Goal: Task Accomplishment & Management: Use online tool/utility

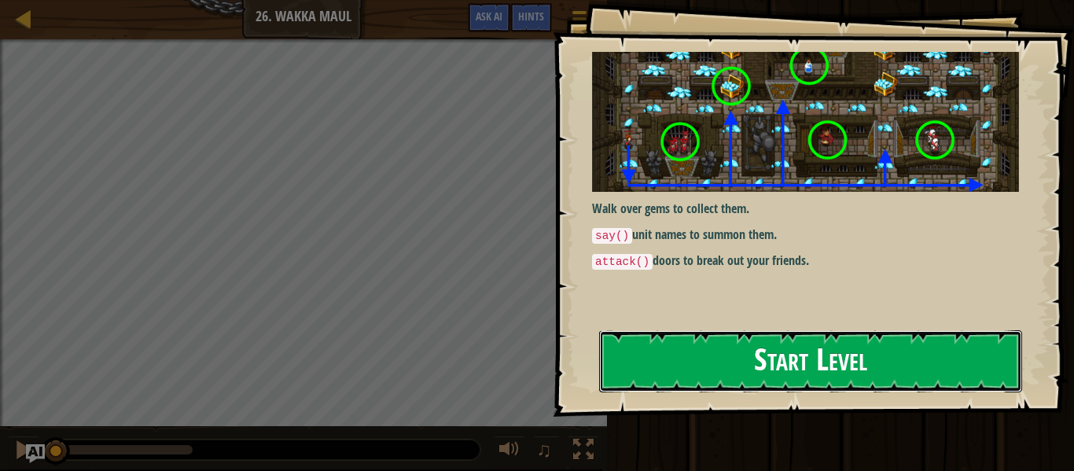
click at [656, 353] on button "Start Level" at bounding box center [810, 361] width 423 height 62
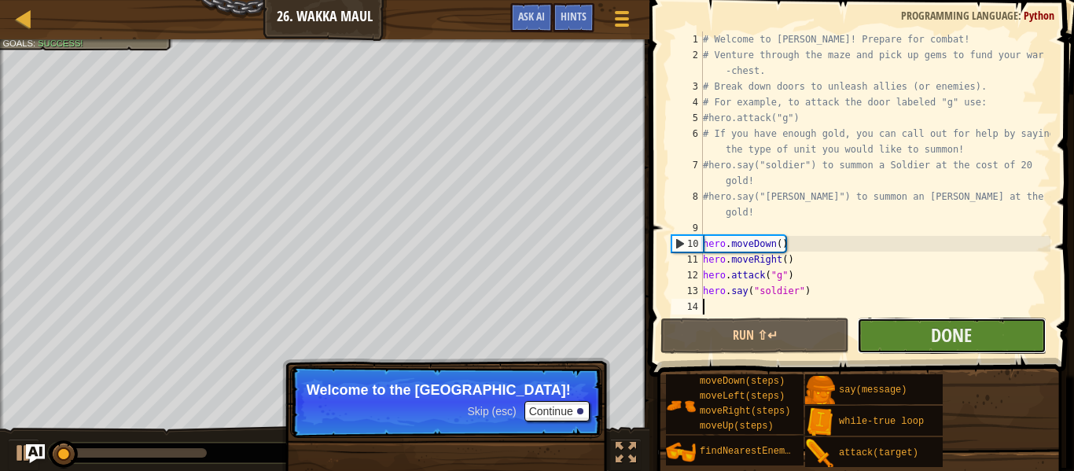
click at [1001, 342] on button "Done" at bounding box center [951, 336] width 189 height 36
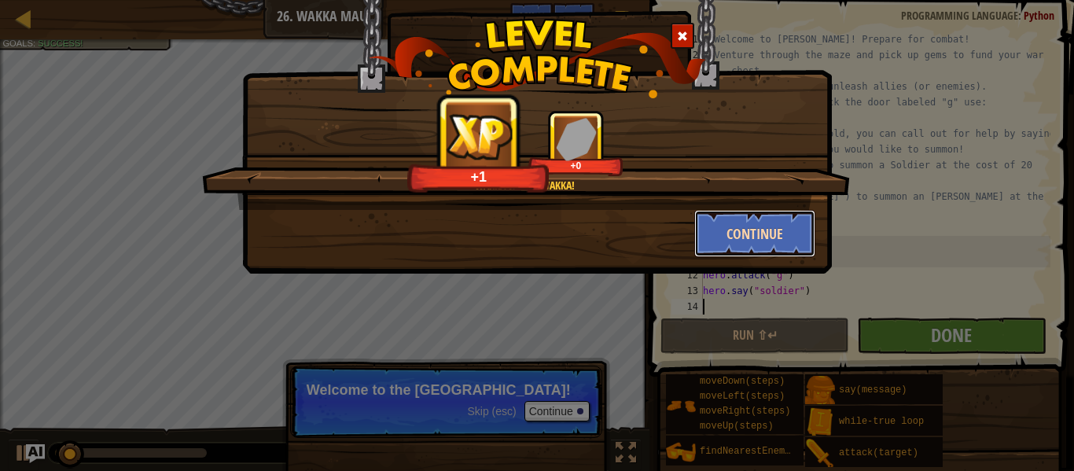
click at [768, 223] on button "Continue" at bounding box center [755, 233] width 122 height 47
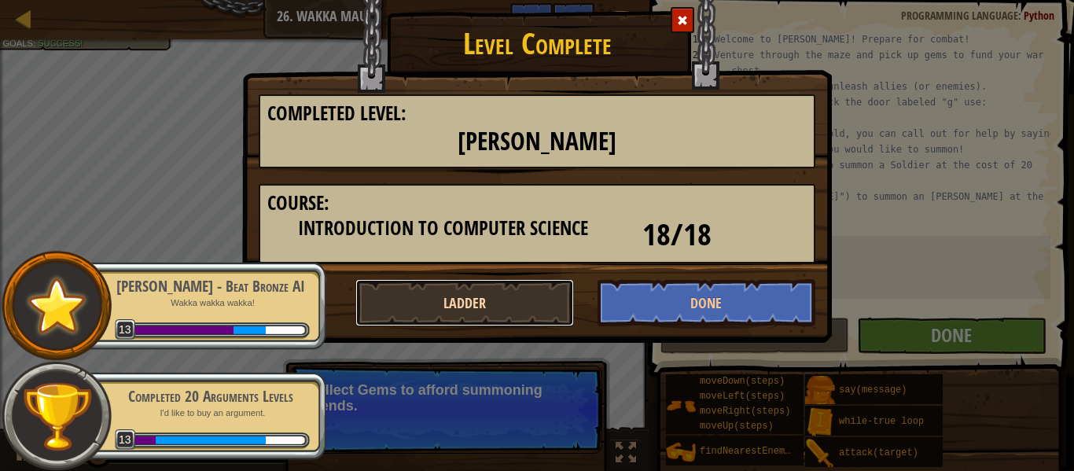
click at [506, 306] on button "Ladder" at bounding box center [465, 302] width 219 height 47
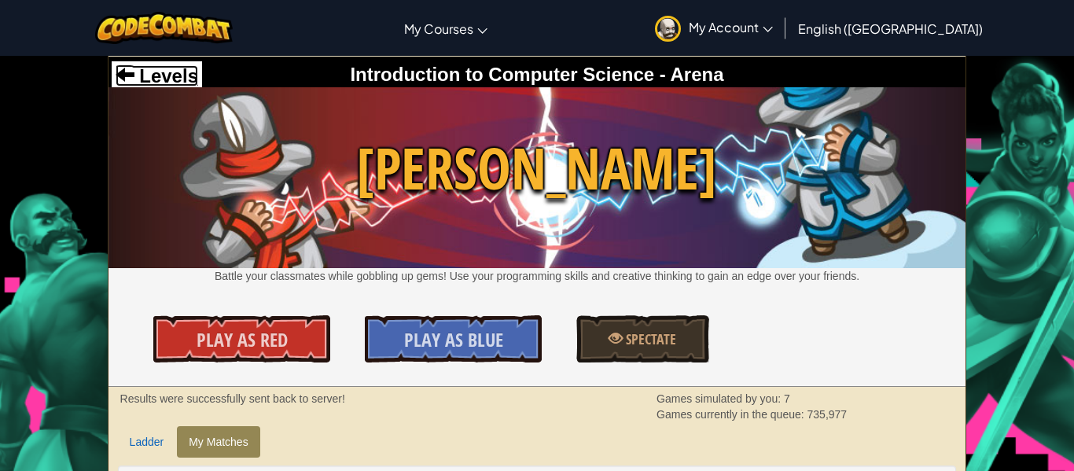
click at [131, 79] on span at bounding box center [125, 73] width 19 height 19
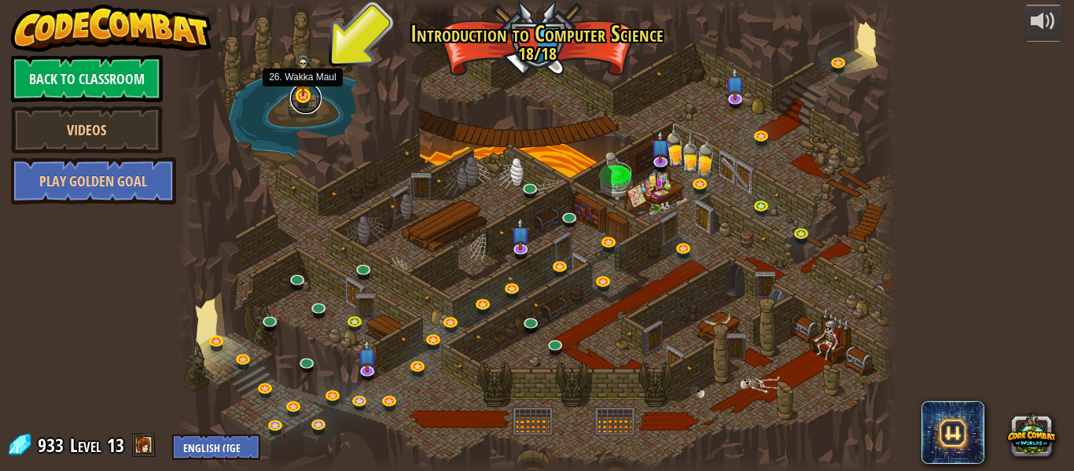
click at [304, 97] on link at bounding box center [305, 98] width 31 height 31
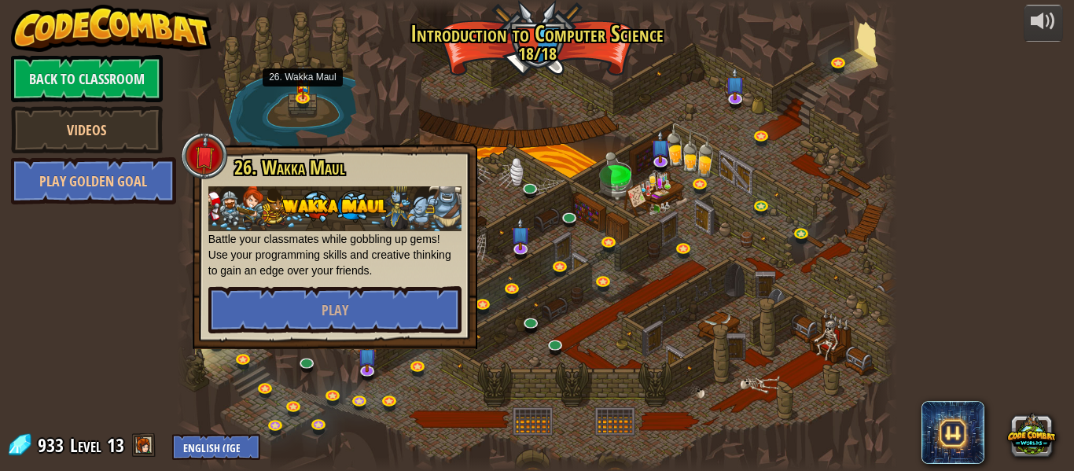
click at [868, 90] on div at bounding box center [537, 235] width 720 height 471
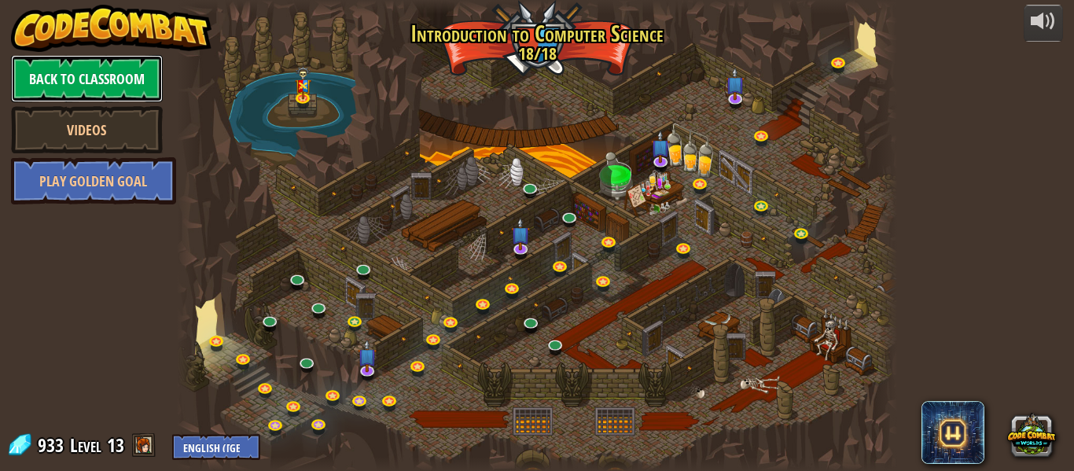
click at [136, 84] on link "Back to Classroom" at bounding box center [87, 78] width 152 height 47
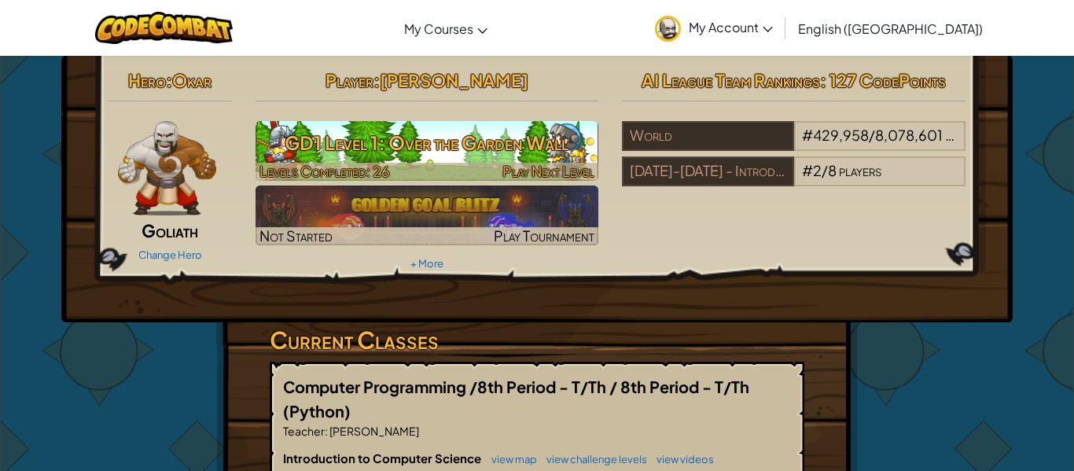
click at [520, 146] on h3 "GD1 Level 1: Over the Garden Wall" at bounding box center [428, 142] width 344 height 35
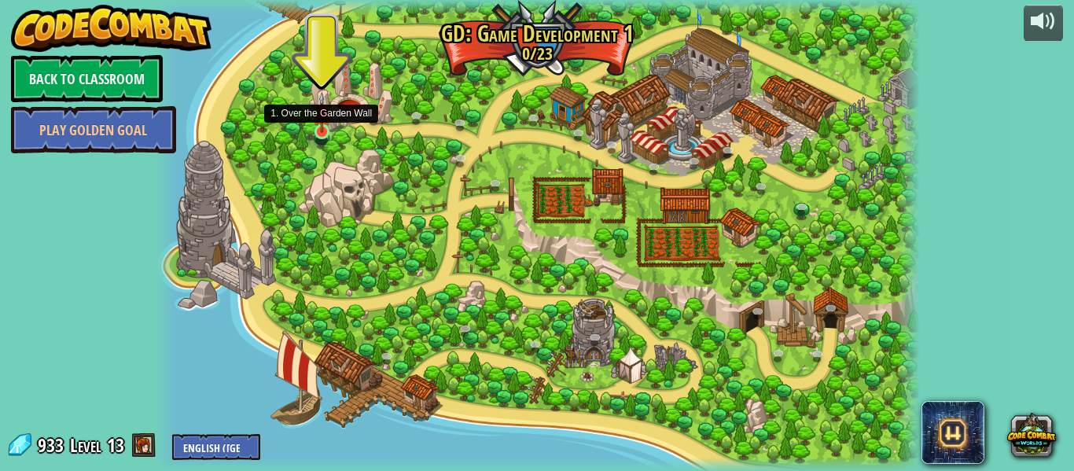
click at [328, 131] on img at bounding box center [322, 113] width 18 height 42
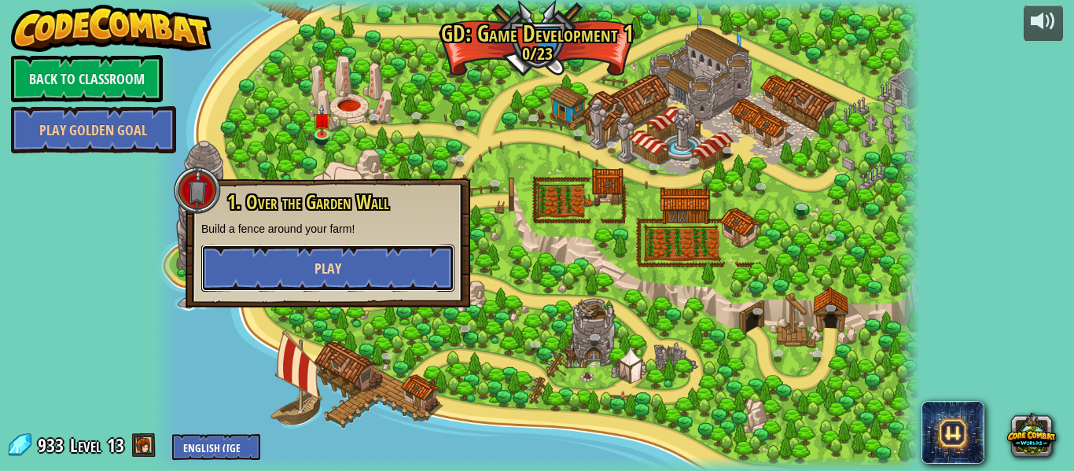
click at [348, 274] on button "Play" at bounding box center [327, 268] width 253 height 47
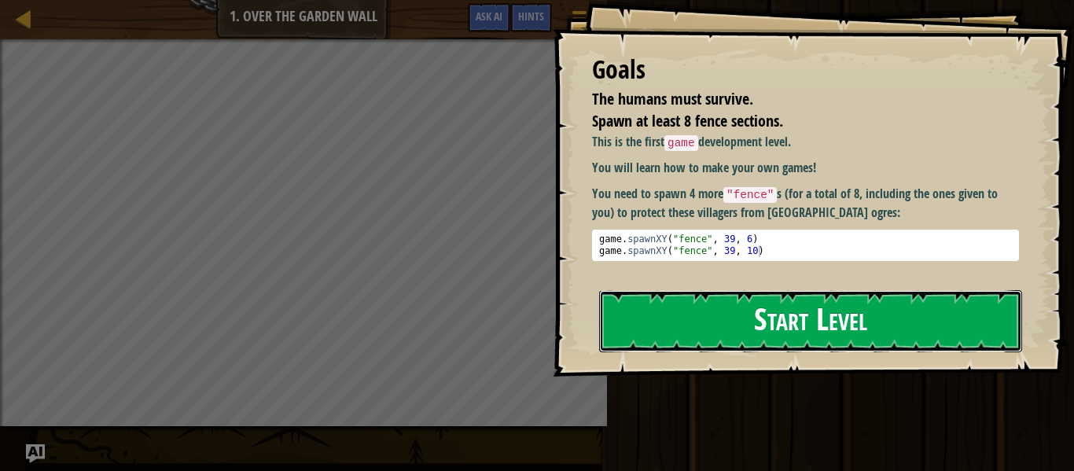
click at [801, 322] on button "Start Level" at bounding box center [810, 321] width 423 height 62
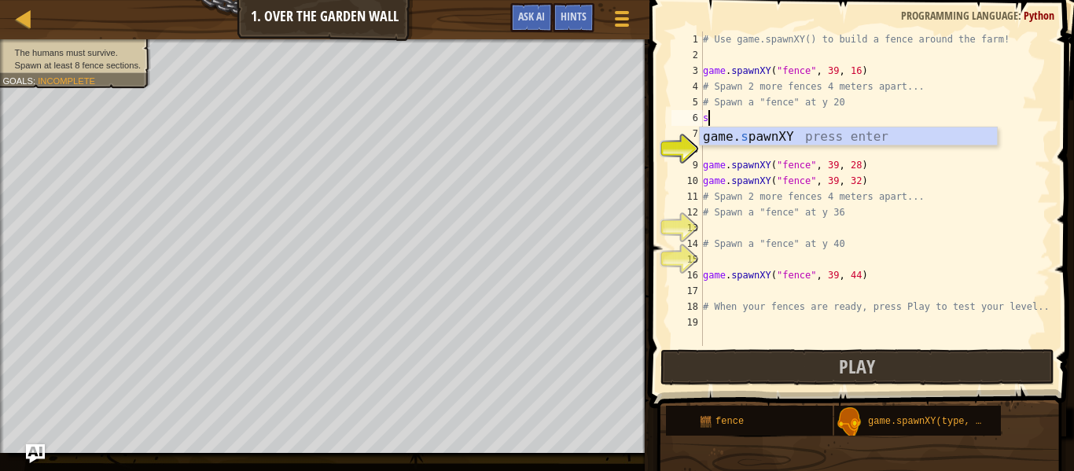
scroll to position [7, 1]
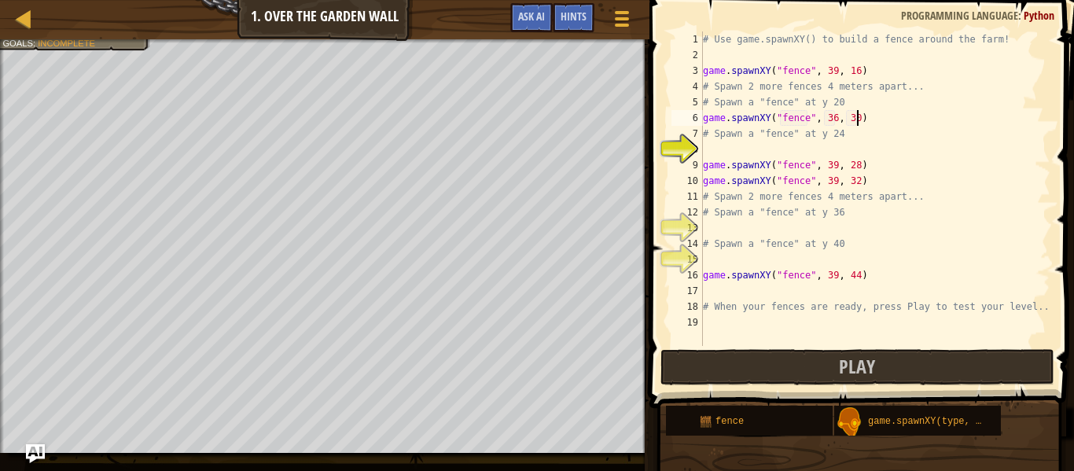
click at [857, 119] on div "# Use game.spawnXY() to build a fence around the farm! game . spawnXY ( "fence"…" at bounding box center [875, 204] width 351 height 346
click at [838, 120] on div "# Use game.spawnXY() to build a fence around the farm! game . spawnXY ( "fence"…" at bounding box center [875, 204] width 351 height 346
type textarea "game.spawnXY("fence", 39, 20)"
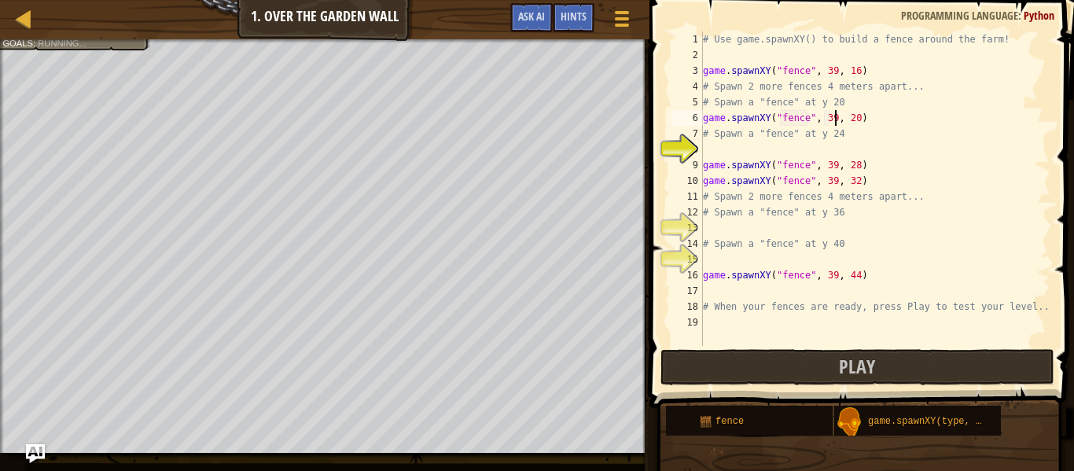
scroll to position [7, 19]
click at [827, 155] on div "# Use game.spawnXY() to build a fence around the farm! game . spawnXY ( "fence"…" at bounding box center [875, 204] width 351 height 346
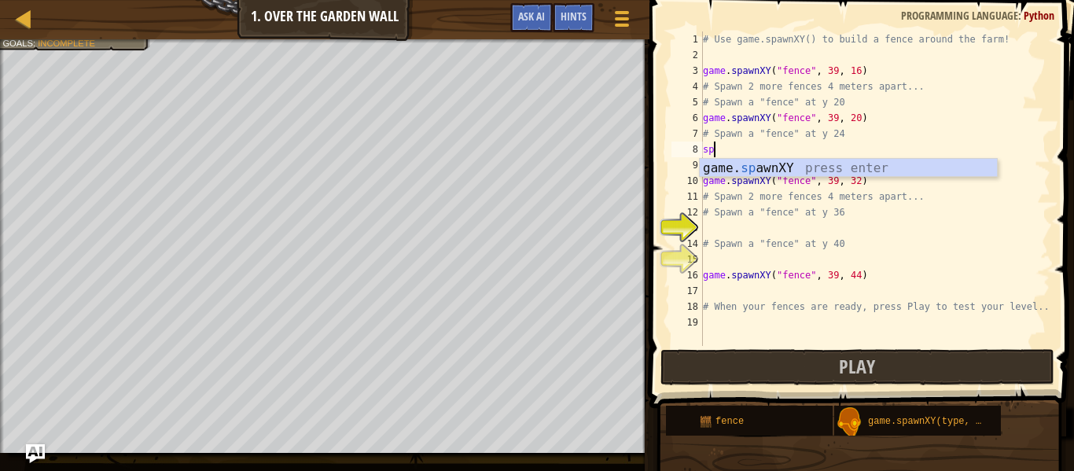
scroll to position [7, 1]
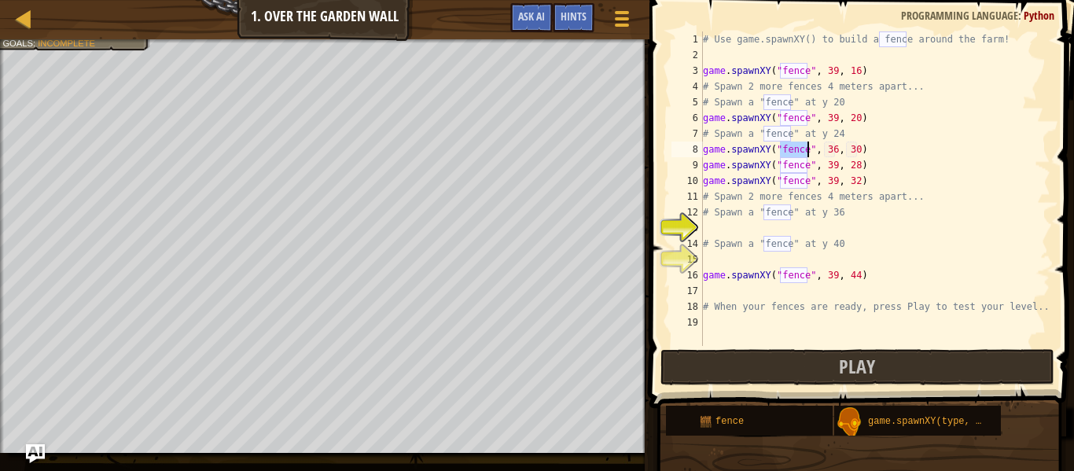
click at [836, 150] on div "# Use game.spawnXY() to build a fence around the farm! game . spawnXY ( "fence"…" at bounding box center [875, 204] width 351 height 346
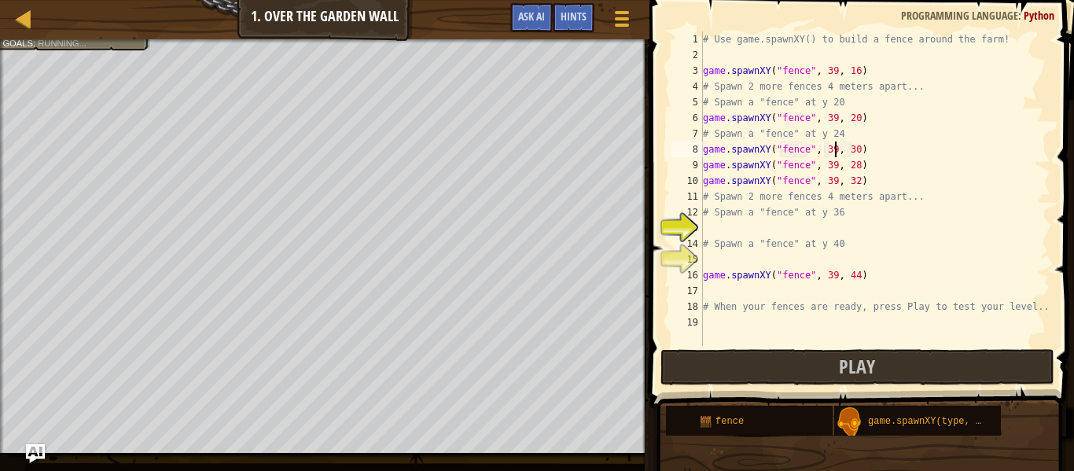
scroll to position [7, 19]
click at [858, 154] on div "# Use game.spawnXY() to build a fence around the farm! game . spawnXY ( "fence"…" at bounding box center [875, 204] width 351 height 346
type textarea "game.spawnXY("fence", 39, 24)"
click at [764, 223] on div "# Use game.spawnXY() to build a fence around the farm! game . spawnXY ( "fence"…" at bounding box center [875, 204] width 351 height 346
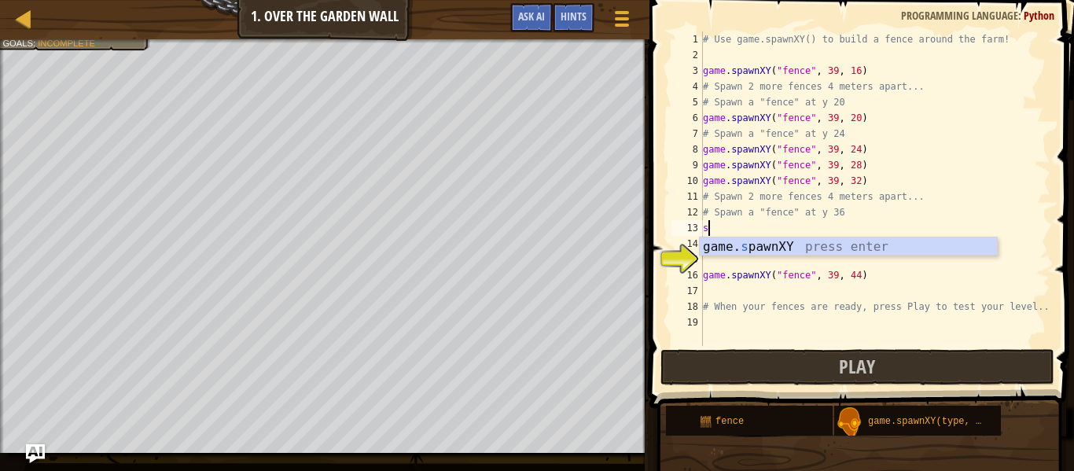
scroll to position [7, 1]
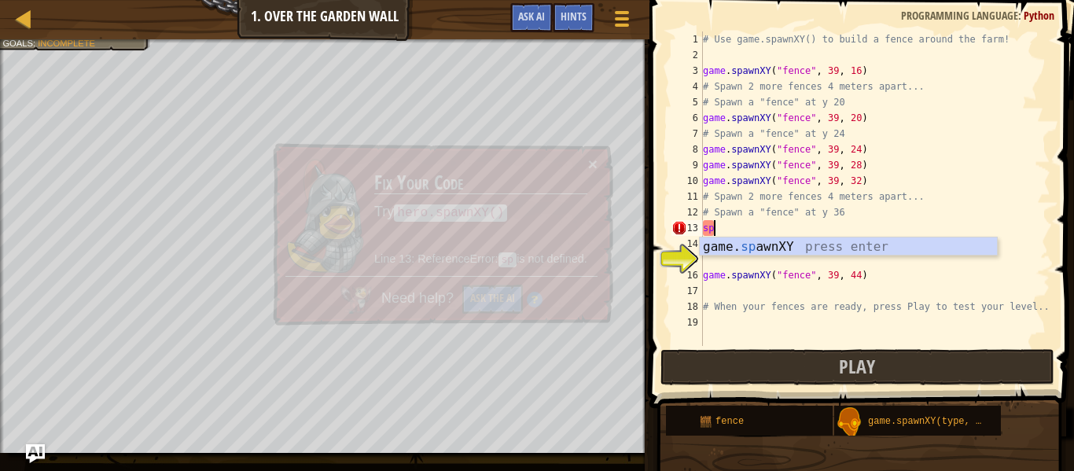
type textarea "game.spawnXY("fence", 36, 30)"
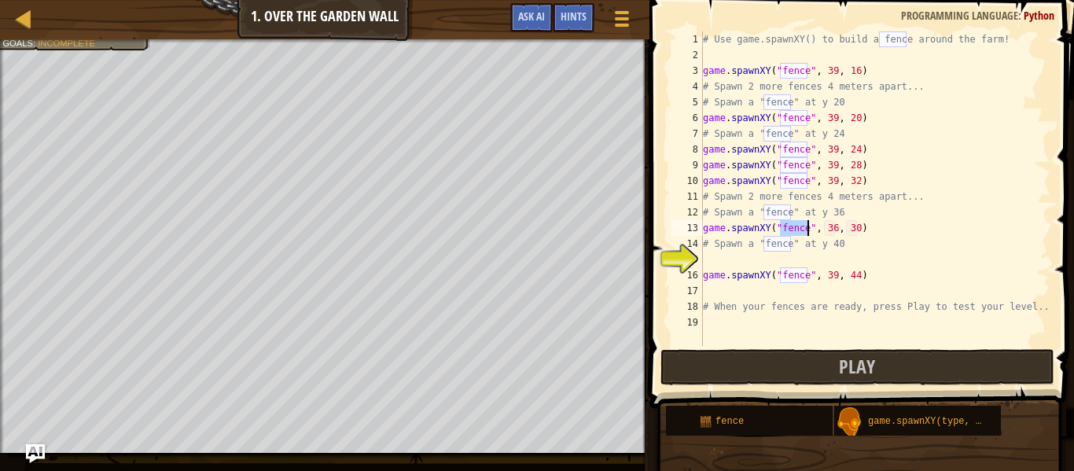
click at [763, 260] on div "# Use game.spawnXY() to build a fence around the farm! game . spawnXY ( "fence"…" at bounding box center [875, 204] width 351 height 346
click at [832, 263] on div "# Use game.spawnXY() to build a fence around the farm! game . spawnXY ( "fence"…" at bounding box center [875, 204] width 351 height 346
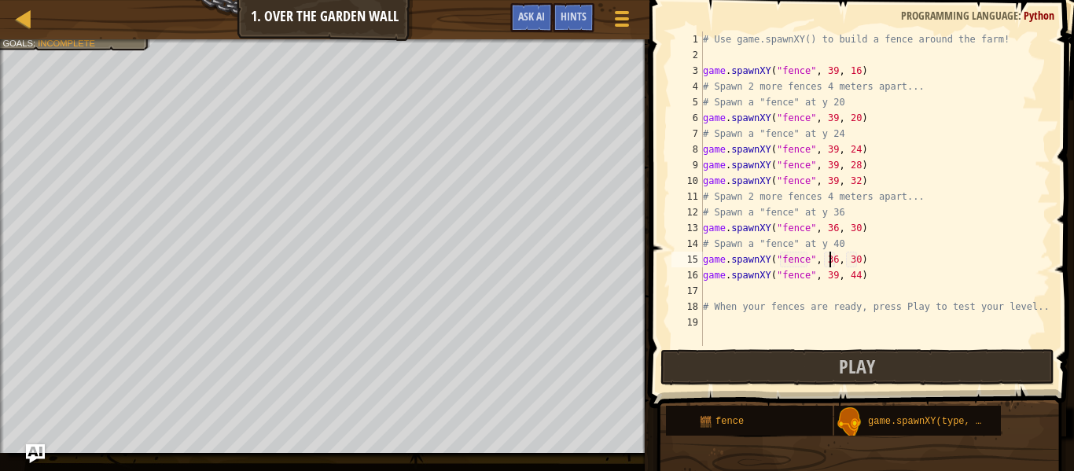
click at [834, 259] on div "# Use game.spawnXY() to build a fence around the farm! game . spawnXY ( "fence"…" at bounding box center [875, 204] width 351 height 346
click at [860, 263] on div "# Use game.spawnXY() to build a fence around the farm! game . spawnXY ( "fence"…" at bounding box center [875, 204] width 351 height 346
click at [854, 261] on div "# Use game.spawnXY() to build a fence around the farm! game . spawnXY ( "fence"…" at bounding box center [875, 204] width 351 height 346
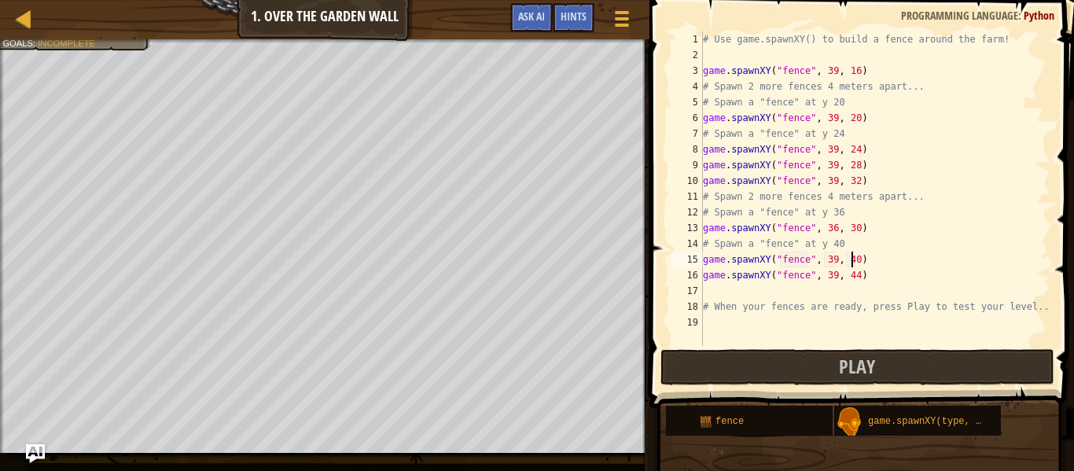
click at [836, 232] on div "# Use game.spawnXY() to build a fence around the farm! game . spawnXY ( "fence"…" at bounding box center [875, 204] width 351 height 346
click at [860, 233] on div "# Use game.spawnXY() to build a fence around the farm! game . spawnXY ( "fence"…" at bounding box center [875, 204] width 351 height 346
click at [856, 235] on div "# Use game.spawnXY() to build a fence around the farm! game . spawnXY ( "fence"…" at bounding box center [875, 204] width 351 height 346
type textarea "game.spawnXY("fence", 39, 36)"
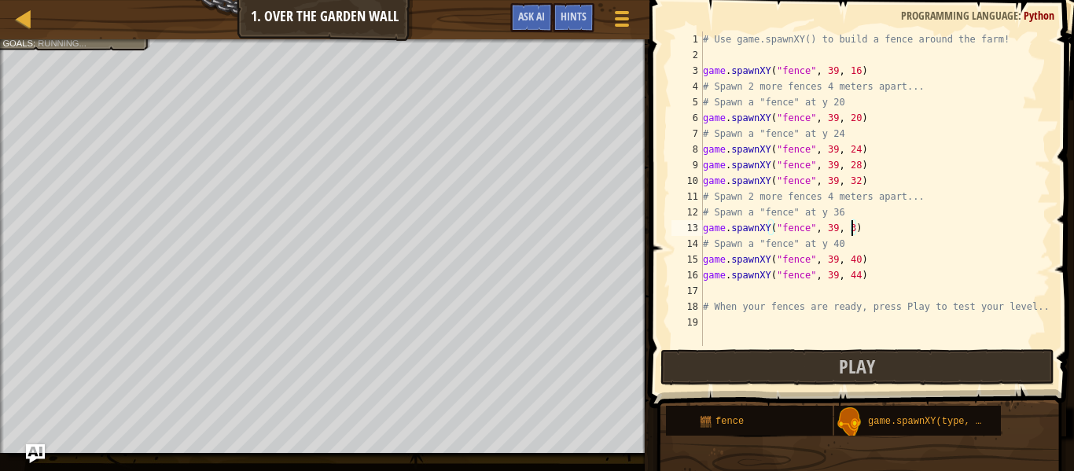
scroll to position [7, 22]
click at [828, 371] on button "Play" at bounding box center [858, 367] width 394 height 36
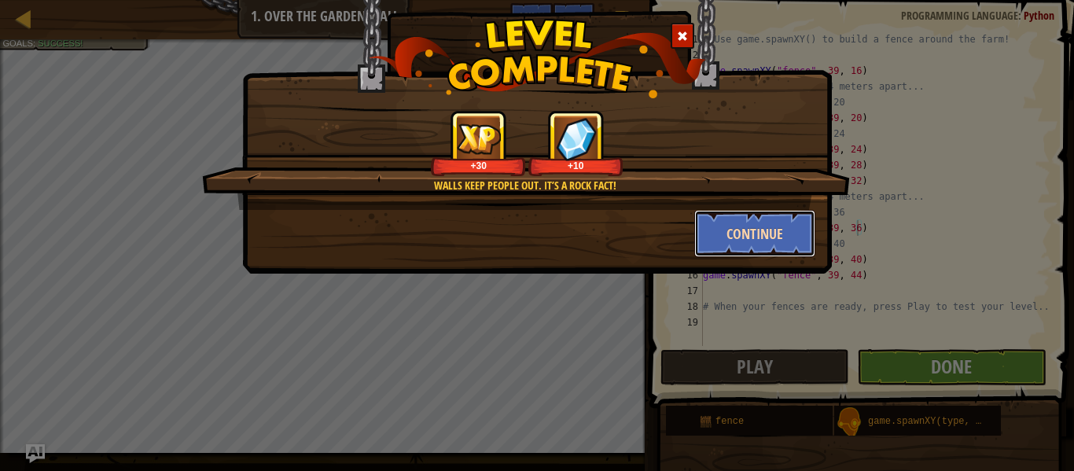
click at [769, 239] on button "Continue" at bounding box center [755, 233] width 122 height 47
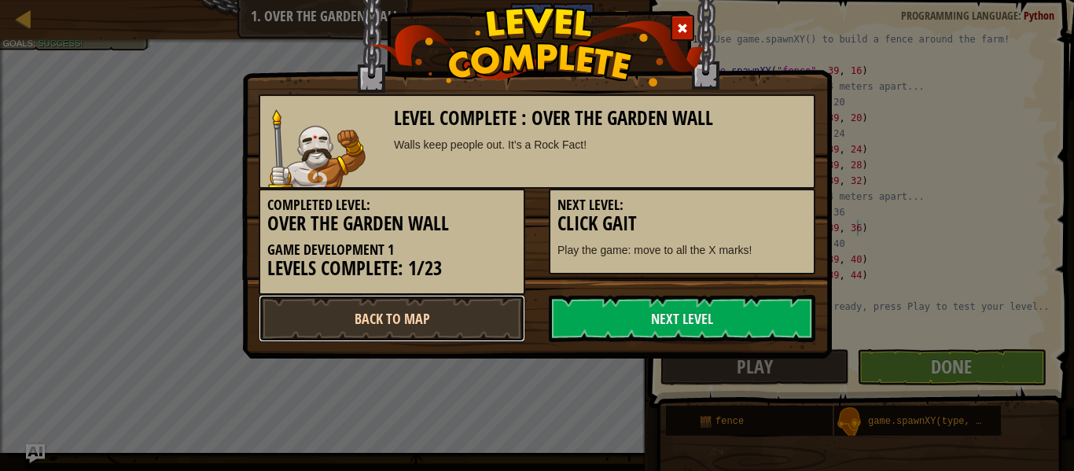
click at [477, 306] on link "Back to Map" at bounding box center [392, 318] width 267 height 47
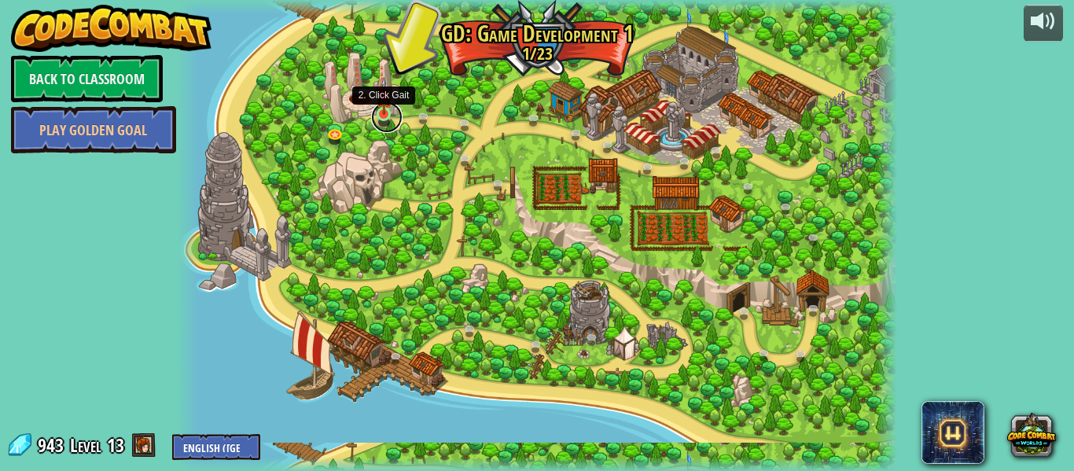
click at [386, 122] on link at bounding box center [386, 116] width 31 height 31
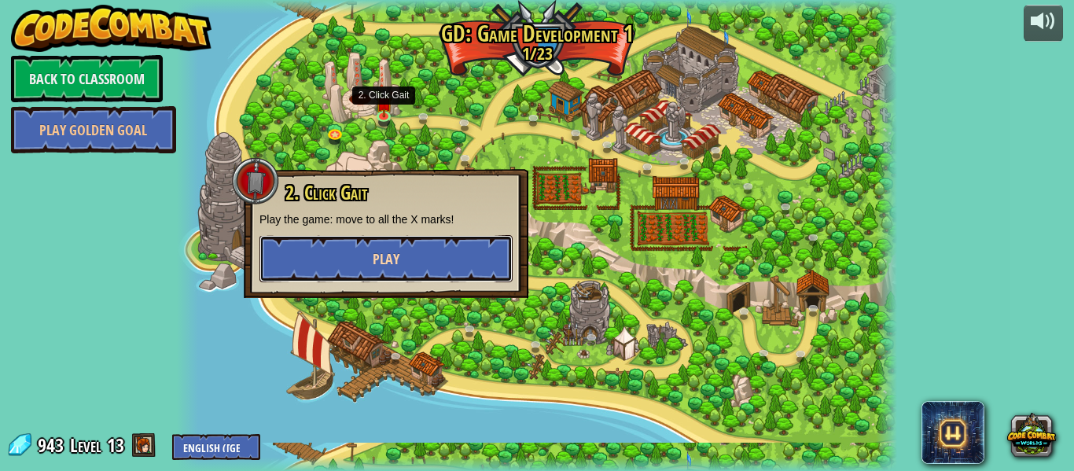
click at [391, 267] on span "Play" at bounding box center [386, 259] width 27 height 20
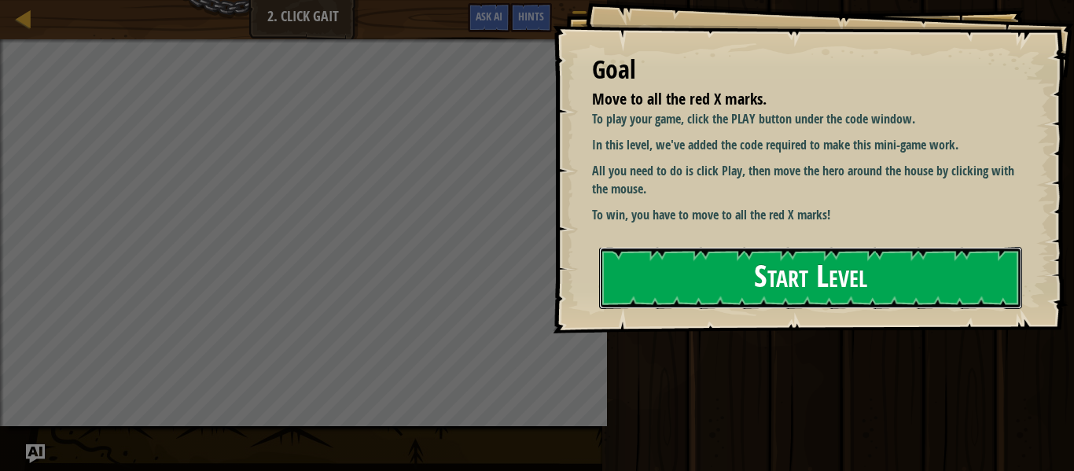
click at [781, 284] on button "Start Level" at bounding box center [810, 278] width 423 height 62
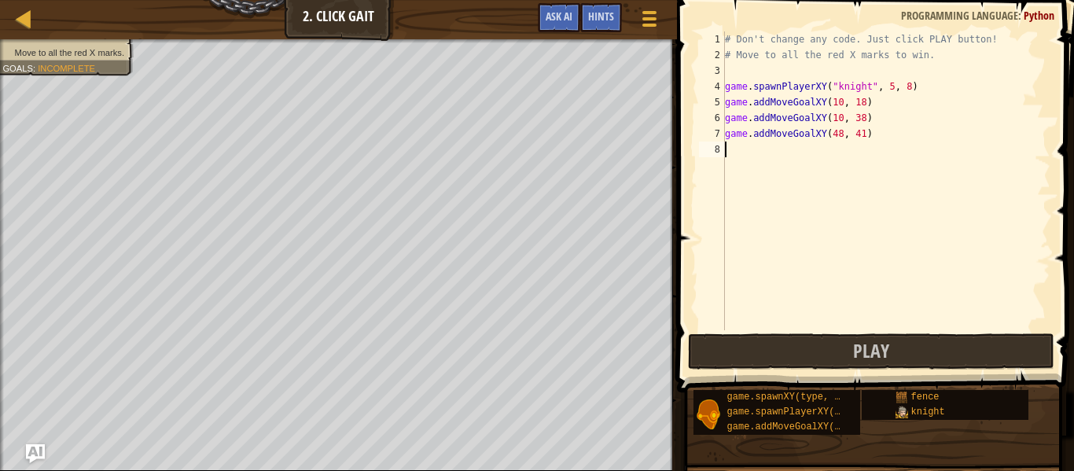
scroll to position [7, 1]
type textarea "r"
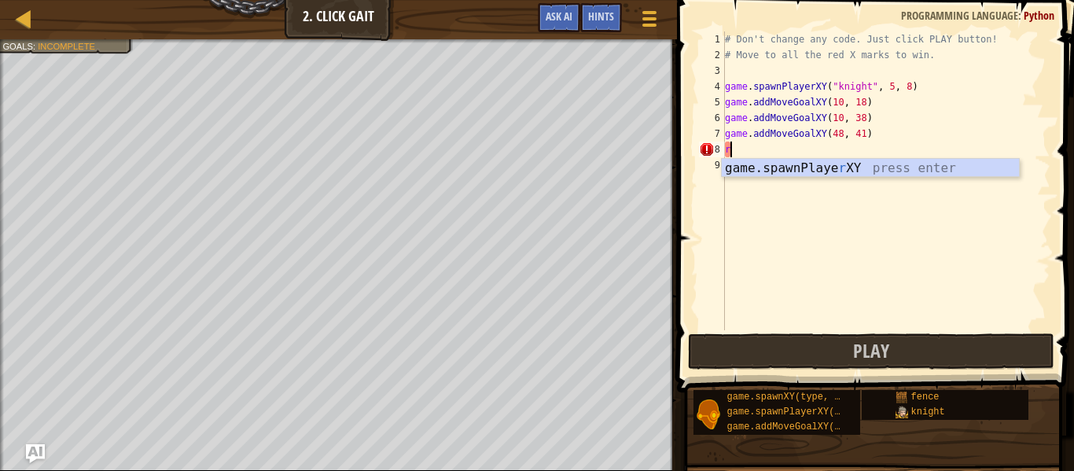
scroll to position [7, 0]
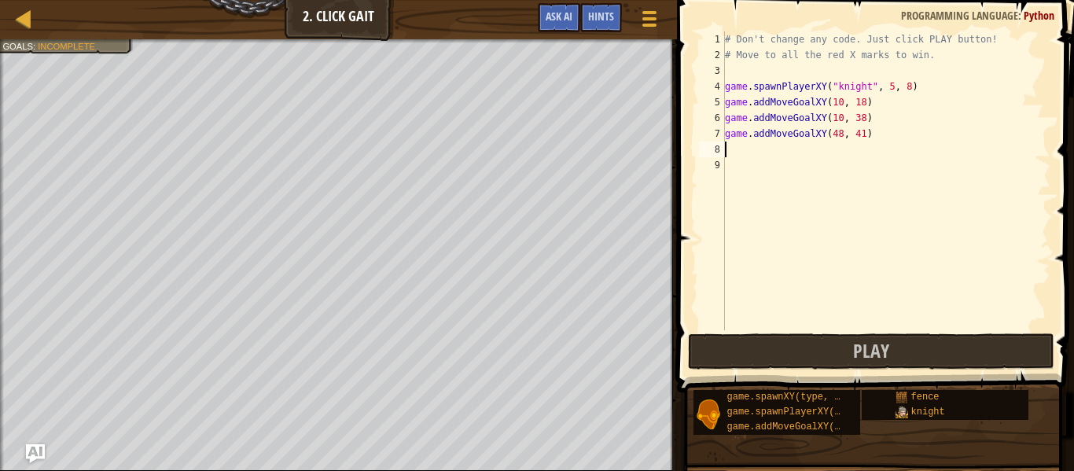
type textarea "j"
click at [790, 354] on button "Play" at bounding box center [871, 351] width 367 height 36
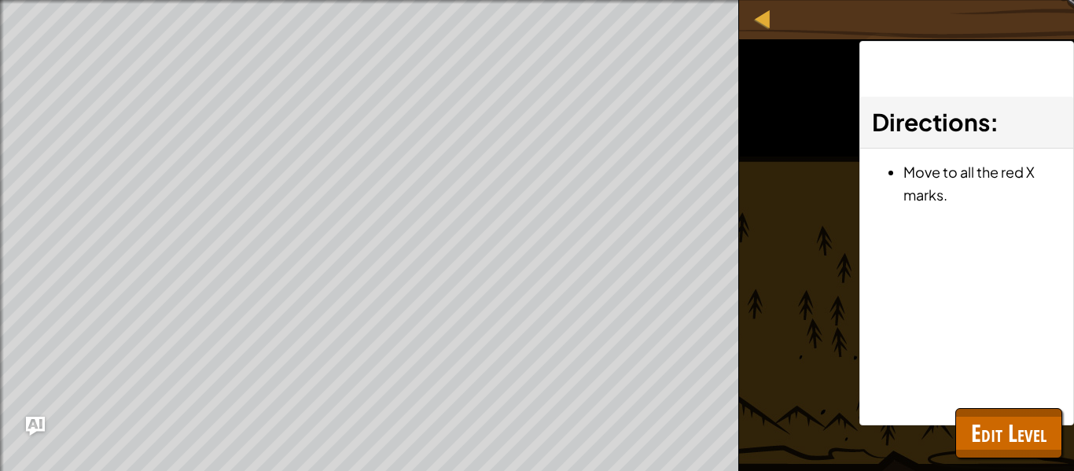
click at [809, 331] on div "Move to all the red X marks. Goals : Ran out of time ♫ Game" at bounding box center [537, 235] width 1074 height 471
click at [997, 422] on span "Edit Level" at bounding box center [1009, 433] width 76 height 32
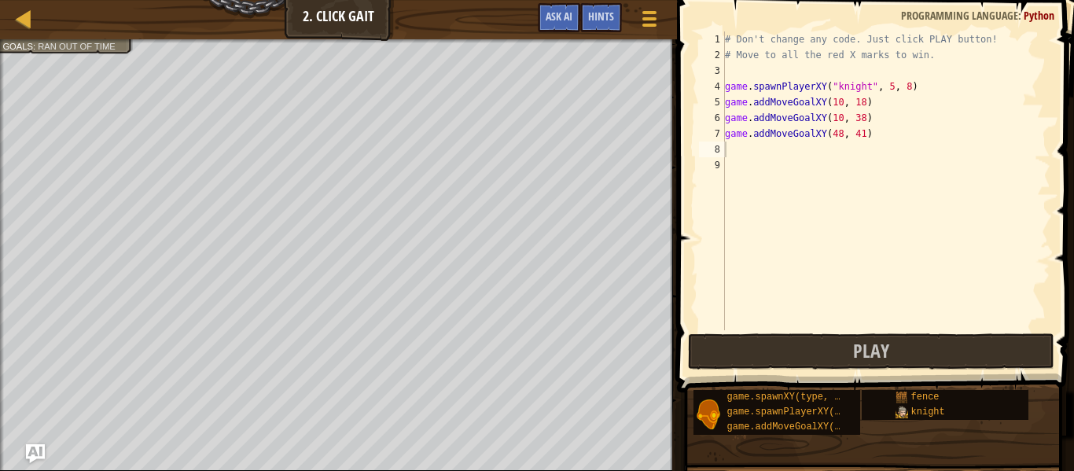
click at [781, 157] on div "# Don't change any code. Just click PLAY button! # Move to all the red X marks …" at bounding box center [886, 196] width 329 height 330
click at [784, 150] on div "# Don't change any code. Just click PLAY button! # Move to all the red X marks …" at bounding box center [886, 196] width 329 height 330
click at [861, 149] on div "# Don't change any code. Just click PLAY button! # Move to all the red X marks …" at bounding box center [886, 196] width 329 height 330
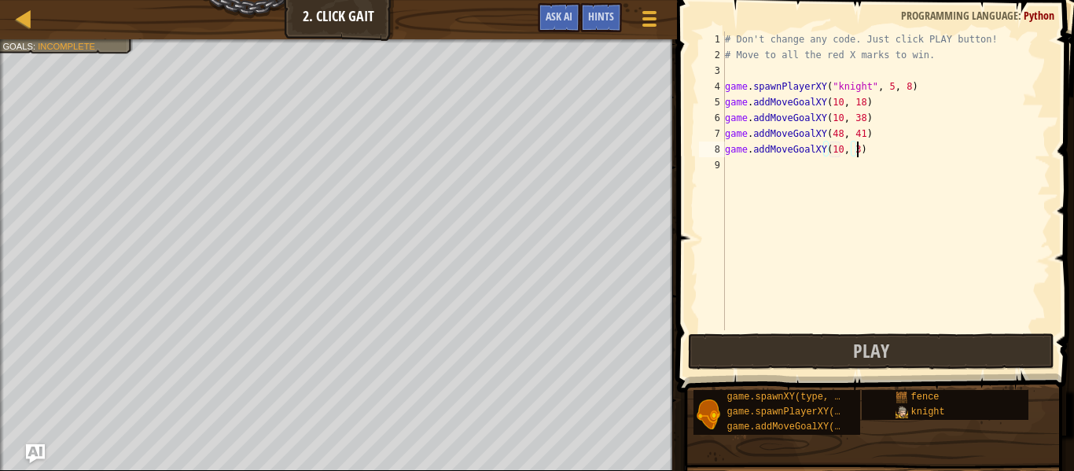
type textarea "game.addMoveGoalXY(10, 38)"
click at [816, 170] on div "# Don't change any code. Just click PLAY button! # Move to all the red X marks …" at bounding box center [886, 196] width 329 height 330
click at [868, 175] on div "# Don't change any code. Just click PLAY button! # Move to all the red X marks …" at bounding box center [889, 196] width 323 height 330
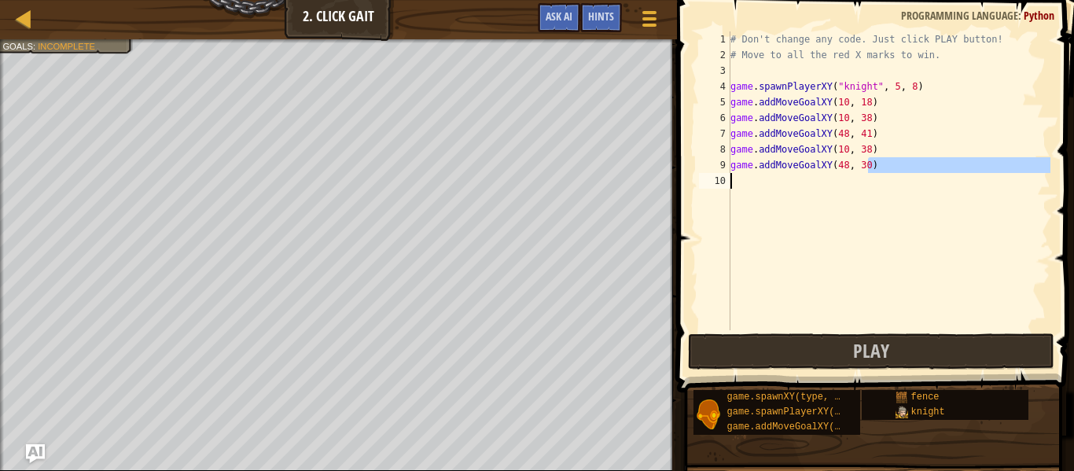
type textarea "game.addMoveGoalXY(48, 30)"
click at [868, 173] on div "# Don't change any code. Just click PLAY button! # Move to all the red X marks …" at bounding box center [889, 180] width 323 height 299
click at [867, 169] on div "# Don't change any code. Just click PLAY button! # Move to all the red X marks …" at bounding box center [889, 196] width 323 height 330
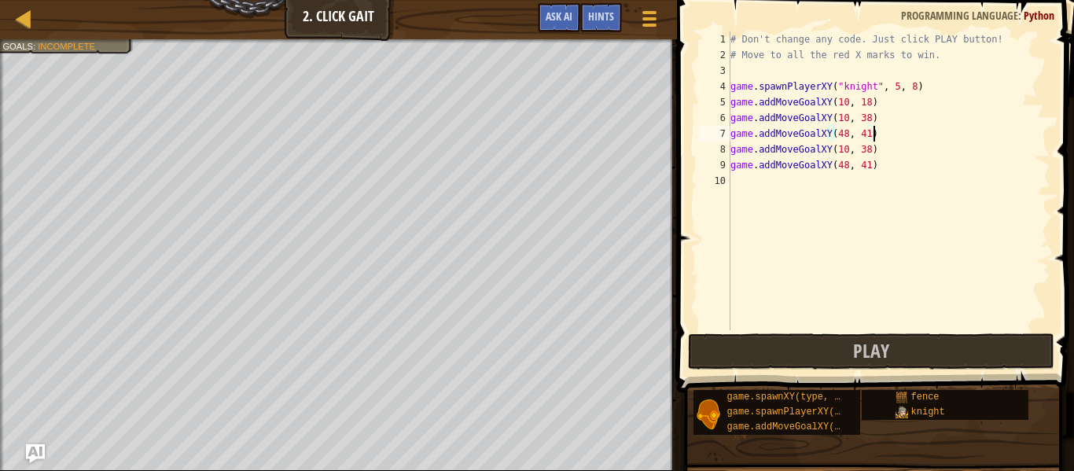
click at [882, 138] on div "# Don't change any code. Just click PLAY button! # Move to all the red X marks …" at bounding box center [889, 196] width 323 height 330
click at [916, 346] on button "Play" at bounding box center [871, 351] width 367 height 36
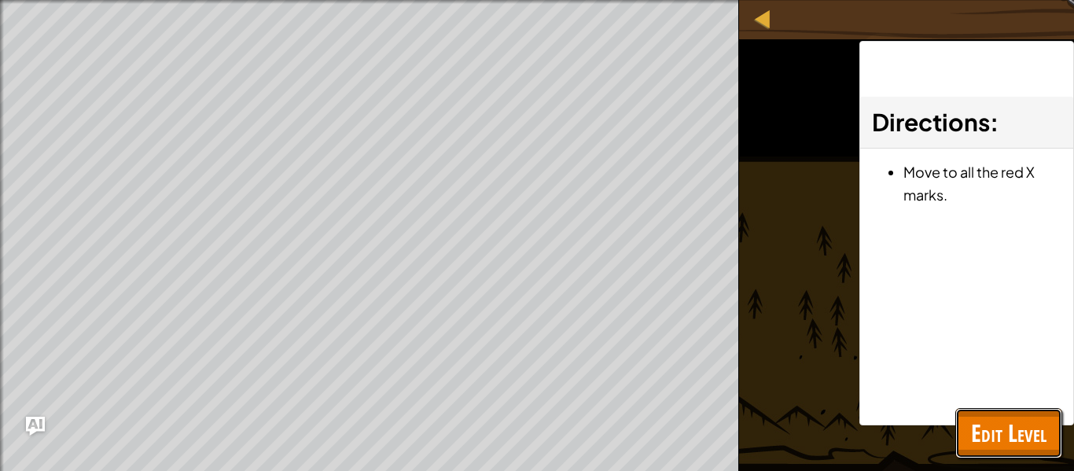
click at [988, 433] on span "Edit Level" at bounding box center [1009, 433] width 76 height 32
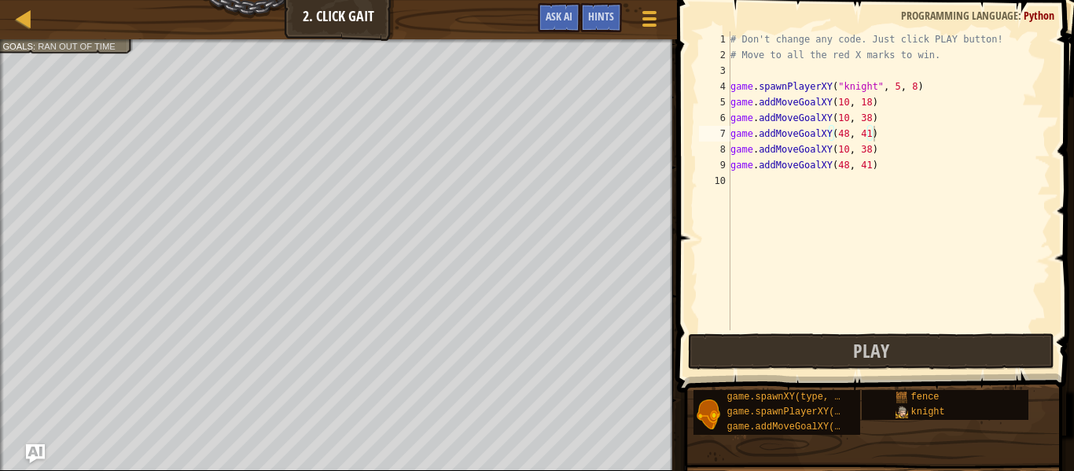
click at [828, 165] on div "# Don't change any code. Just click PLAY button! # Move to all the red X marks …" at bounding box center [889, 196] width 323 height 330
click at [831, 153] on div "# Don't change any code. Just click PLAY button! # Move to all the red X marks …" at bounding box center [889, 196] width 323 height 330
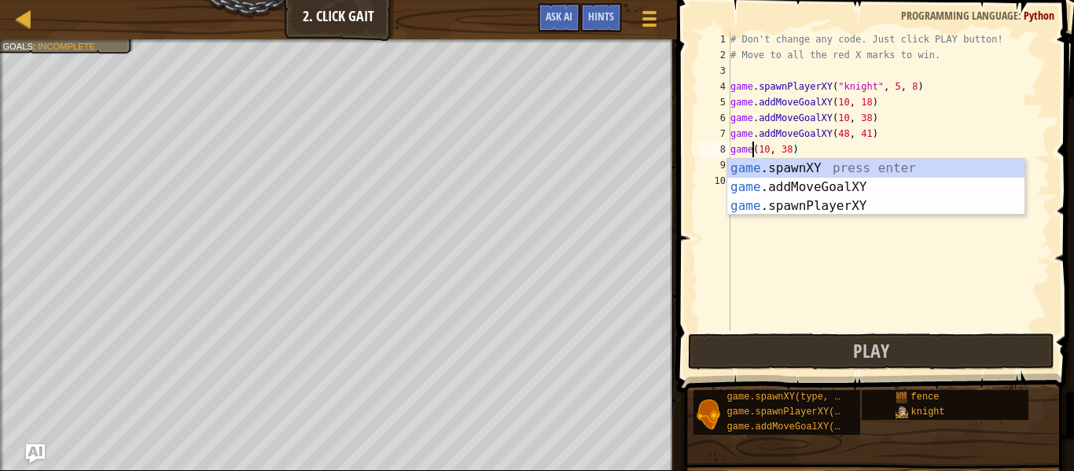
scroll to position [7, 9]
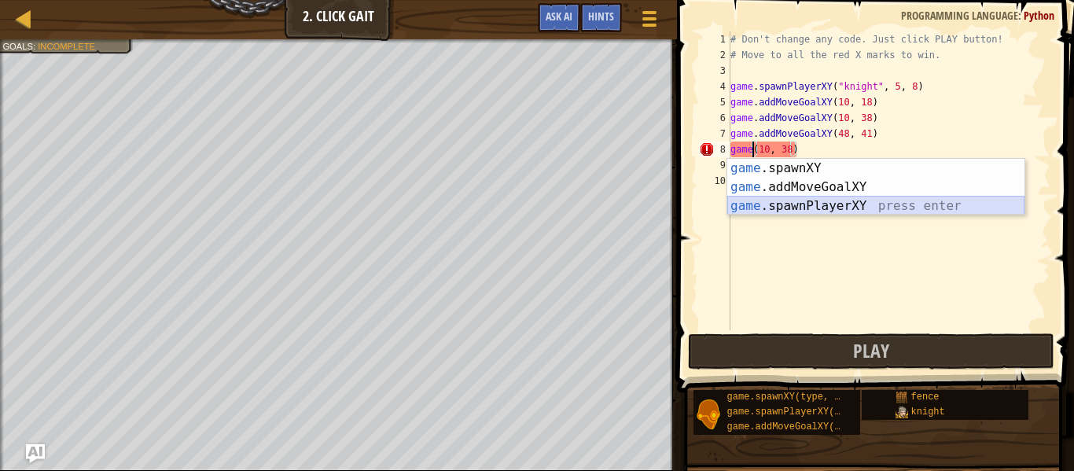
click at [878, 209] on div "game .spawnXY press enter game .addMoveGoalXY press enter game .spawnPlayerXY p…" at bounding box center [876, 206] width 297 height 94
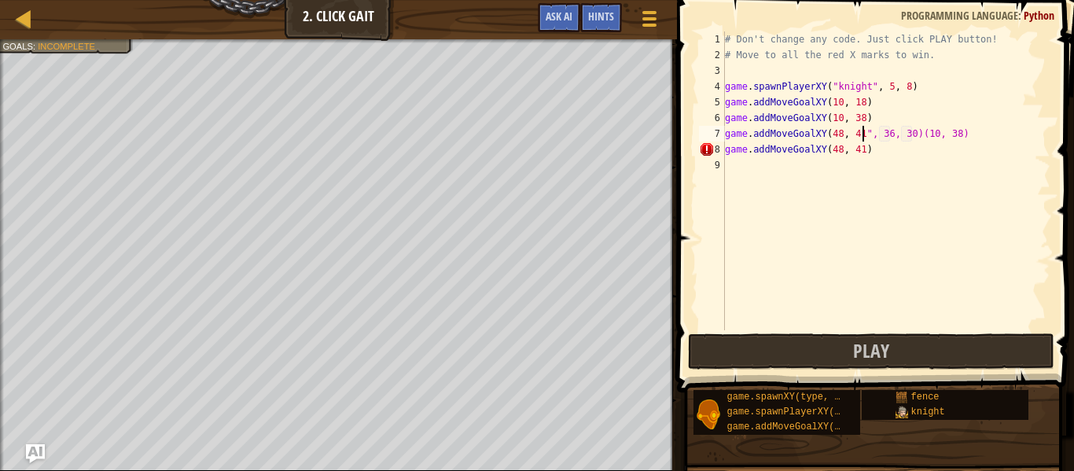
type textarea "game.addMoveGoalXY(48, ", 36, 30)(10, 38)"
click at [650, 20] on span at bounding box center [650, 18] width 15 height 3
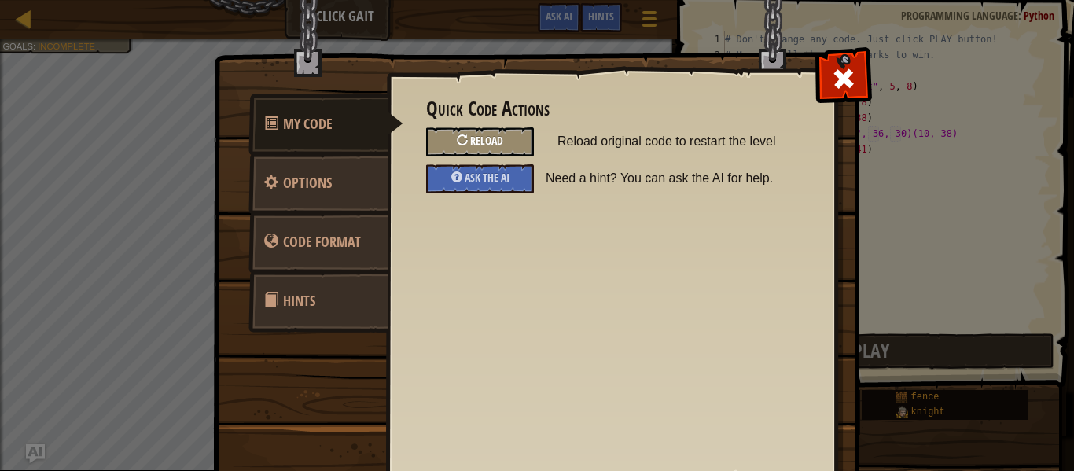
click at [494, 138] on span "Reload" at bounding box center [486, 140] width 33 height 15
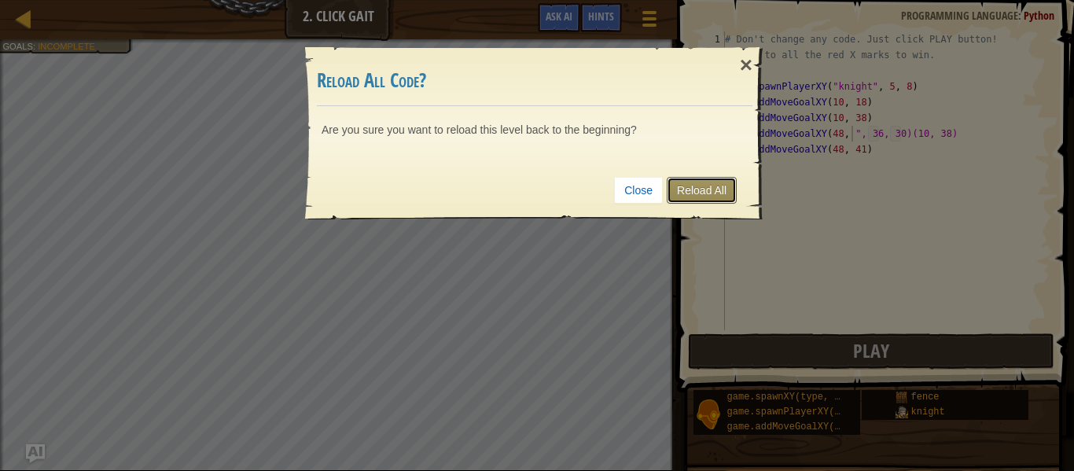
click at [710, 194] on link "Reload All" at bounding box center [702, 190] width 70 height 27
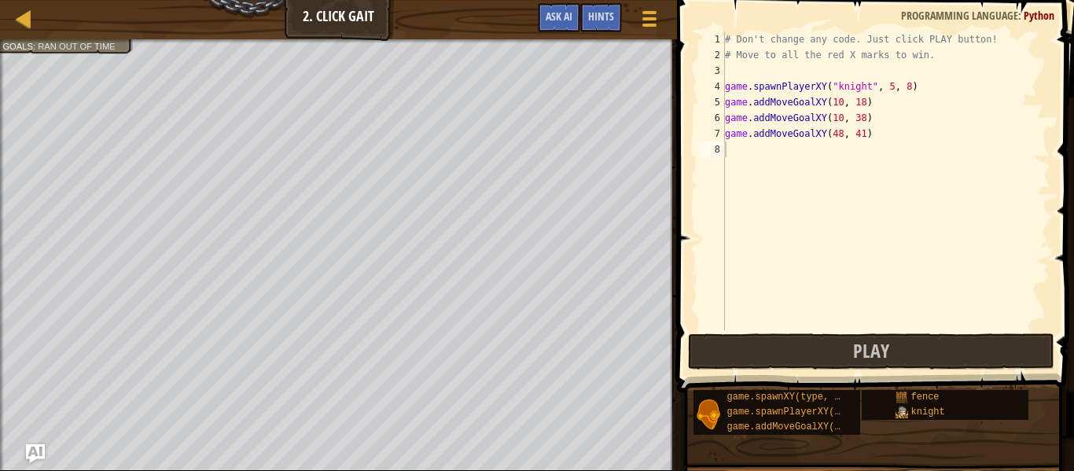
scroll to position [7, 0]
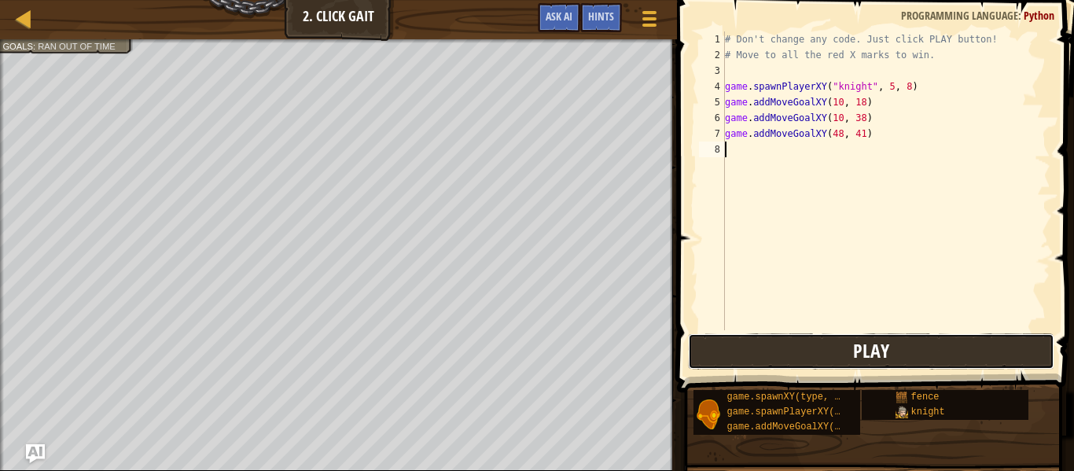
click at [728, 357] on button "Play" at bounding box center [871, 351] width 367 height 36
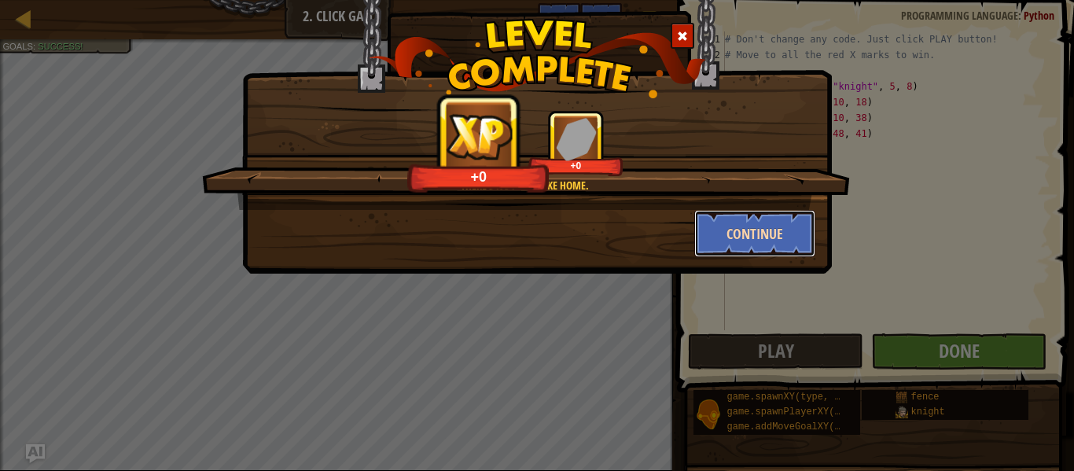
click at [781, 240] on button "Continue" at bounding box center [755, 233] width 122 height 47
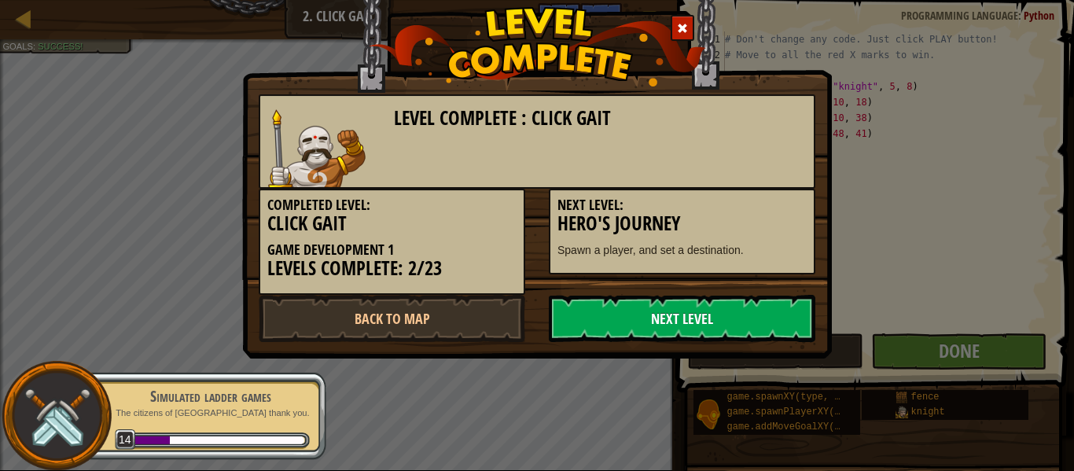
drag, startPoint x: 781, startPoint y: 240, endPoint x: 701, endPoint y: 326, distance: 117.4
click at [701, 326] on div "Level Complete : Click Gait Completed Level: Click Gait Game Development 1 Leve…" at bounding box center [537, 218] width 557 height 248
click at [701, 326] on link "Next Level" at bounding box center [682, 318] width 267 height 47
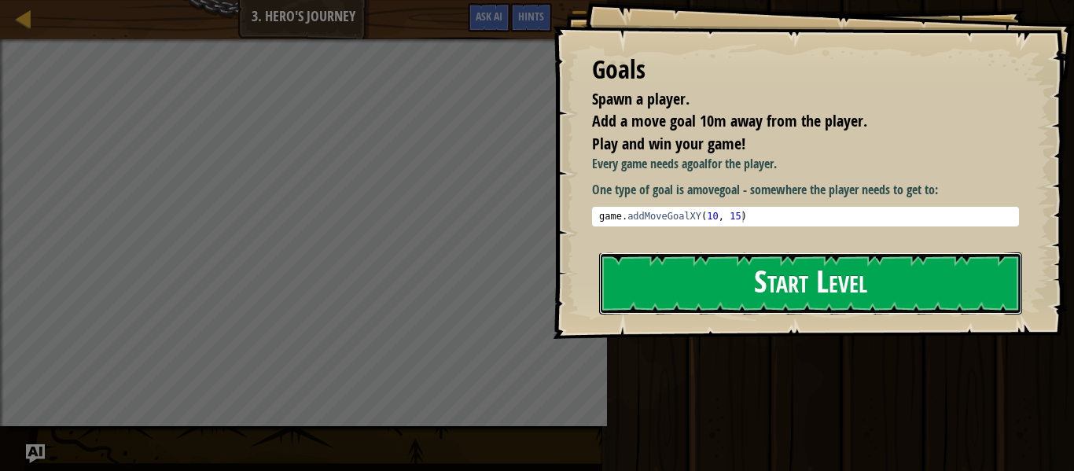
click at [728, 272] on button "Start Level" at bounding box center [810, 283] width 423 height 62
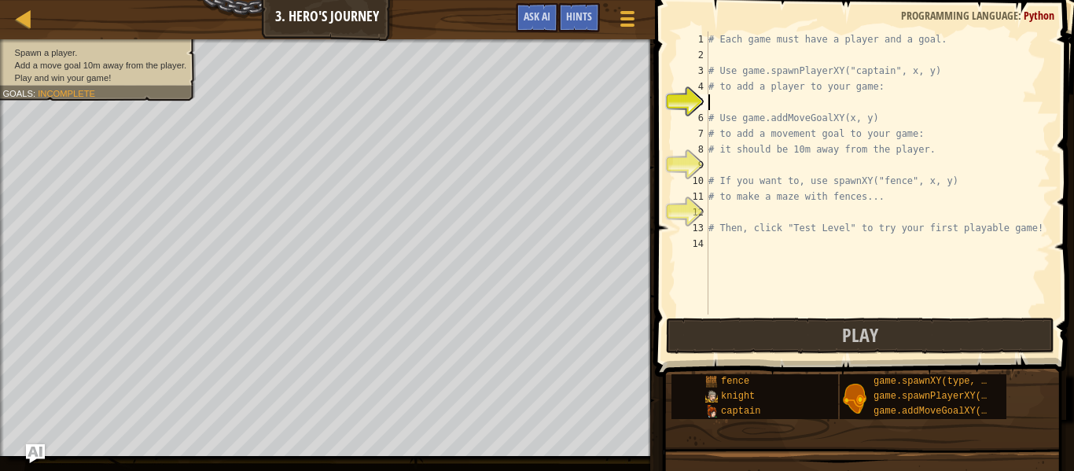
scroll to position [7, 0]
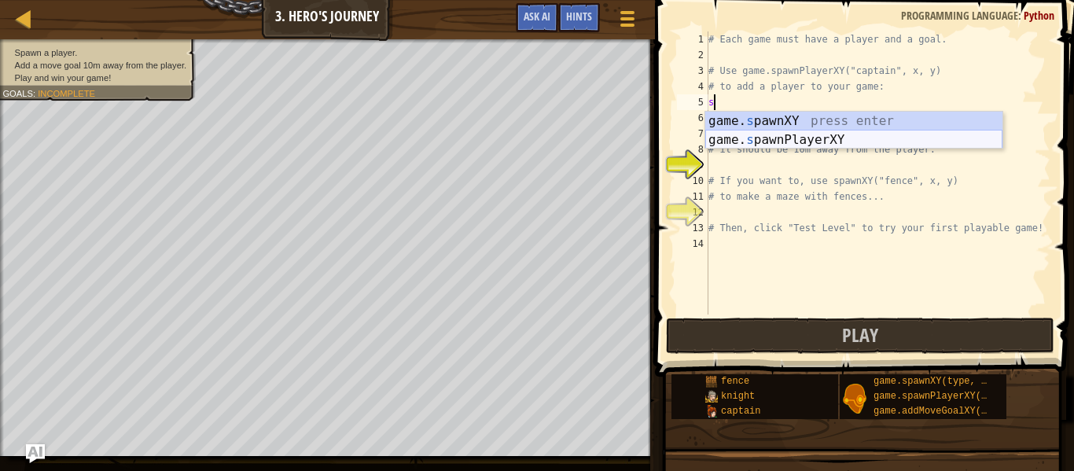
click at [836, 138] on div "game. s pawnXY press enter game. s pawnPlayerXY press enter" at bounding box center [854, 150] width 297 height 76
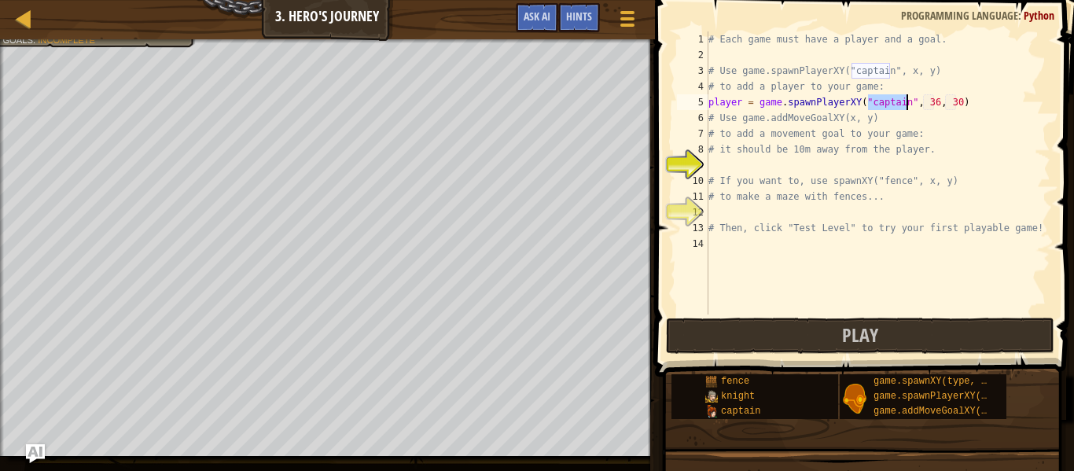
click at [963, 128] on div "# Each game must have a player and a goal. # Use game.spawnPlayerXY("captain", …" at bounding box center [878, 188] width 345 height 315
type textarea "# to add a movement goal to your game:"
click at [857, 168] on div "# Each game must have a player and a goal. # Use game.spawnPlayerXY("captain", …" at bounding box center [878, 188] width 345 height 315
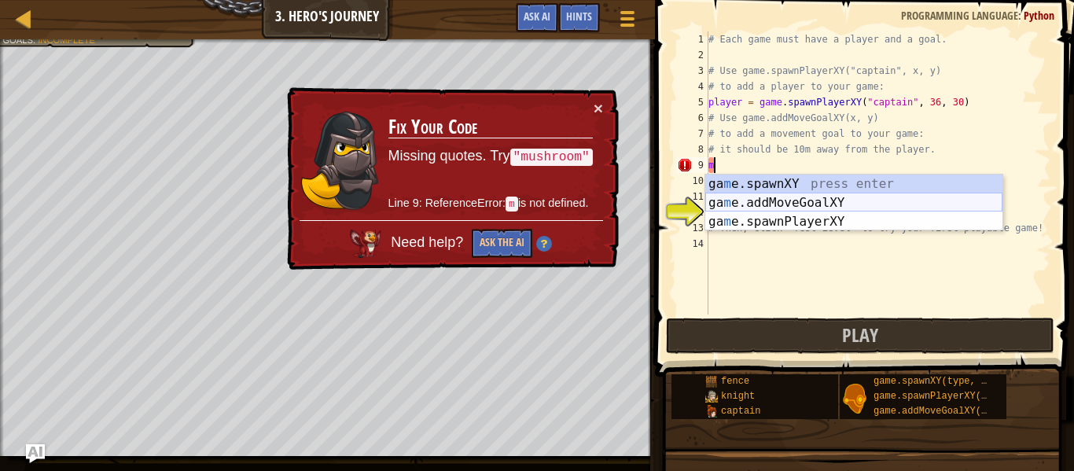
click at [847, 204] on div "ga m e.spawnXY press enter ga m e.addMoveGoalXY press enter ga m e.spawnPlayerX…" at bounding box center [854, 222] width 297 height 94
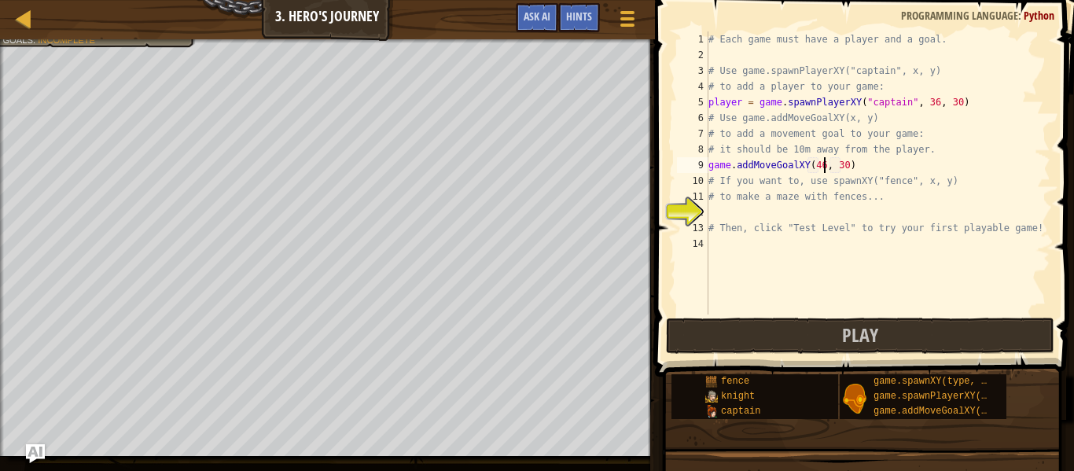
scroll to position [7, 17]
click at [813, 165] on div "# Each game must have a player and a goal. # Use game.spawnPlayerXY("captain", …" at bounding box center [878, 188] width 345 height 315
click at [899, 173] on div "# Each game must have a player and a goal. # Use game.spawnPlayerXY("captain", …" at bounding box center [878, 188] width 345 height 315
click at [849, 171] on div "# Each game must have a player and a goal. # Use game.spawnPlayerXY("captain", …" at bounding box center [878, 188] width 345 height 315
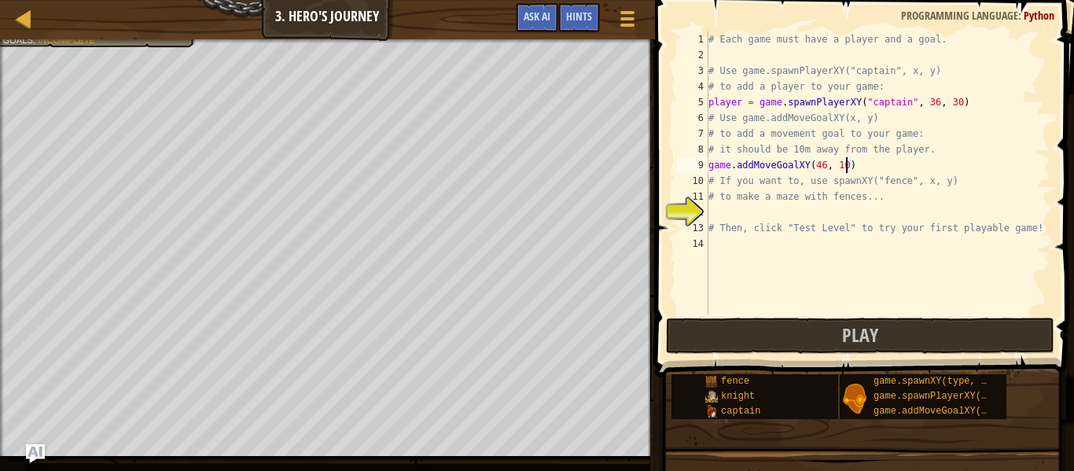
click at [800, 222] on div "# Each game must have a player and a goal. # Use game.spawnPlayerXY("captain", …" at bounding box center [878, 188] width 345 height 315
type textarea "# Then, click "Test Level" to try your first playable game!"
click at [794, 214] on div "# Each game must have a player and a goal. # Use game.spawnPlayerXY("captain", …" at bounding box center [878, 188] width 345 height 315
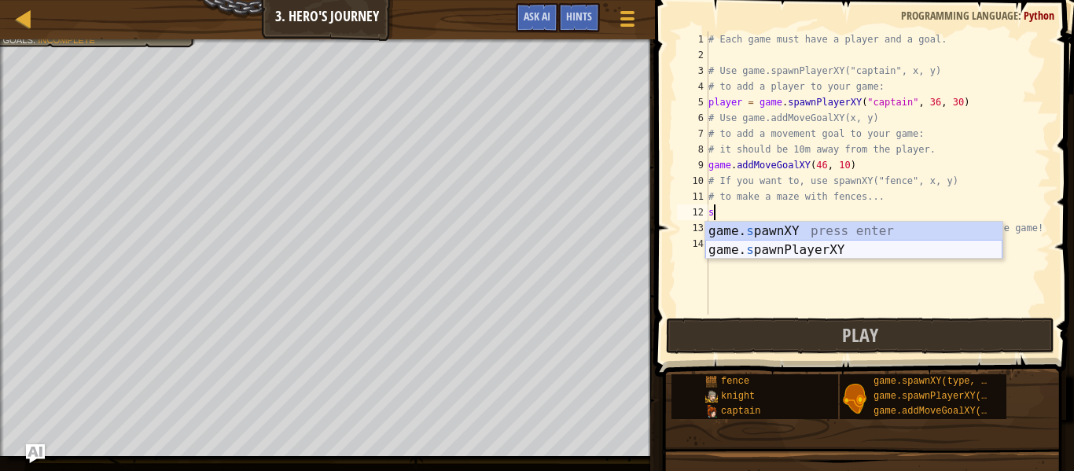
click at [790, 245] on div "game. s pawnXY press enter game. s pawnPlayerXY press enter" at bounding box center [854, 260] width 297 height 76
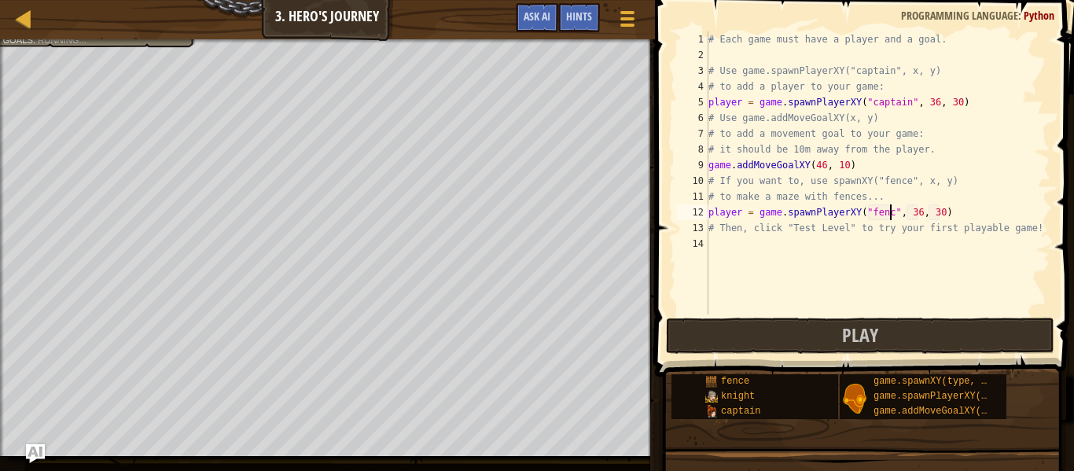
scroll to position [7, 27]
click at [963, 213] on div "# Each game must have a player and a goal. # Use game.spawnPlayerXY("captain", …" at bounding box center [878, 188] width 345 height 315
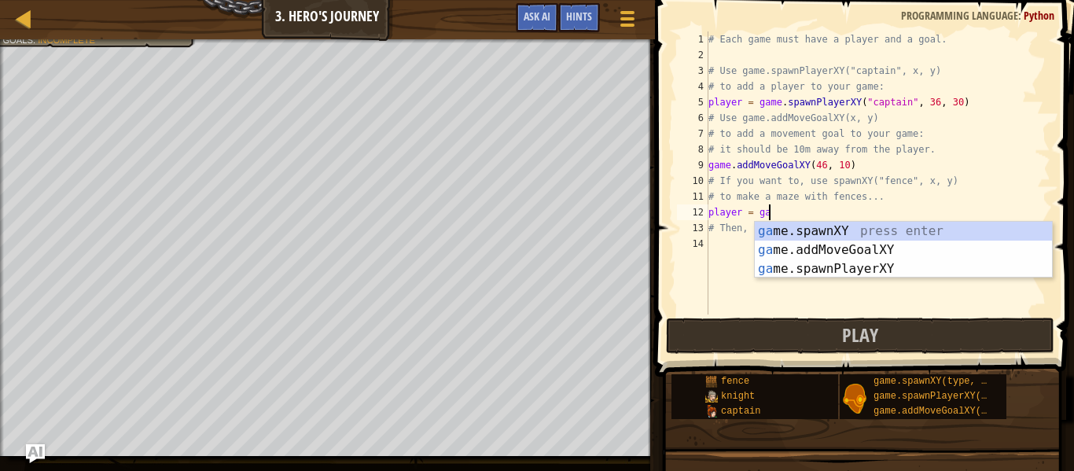
scroll to position [7, 8]
click at [773, 223] on div "ga me.spawnXY press enter ga me.addMoveGoalXY press enter ga me.spawnPlayerXY p…" at bounding box center [903, 269] width 297 height 94
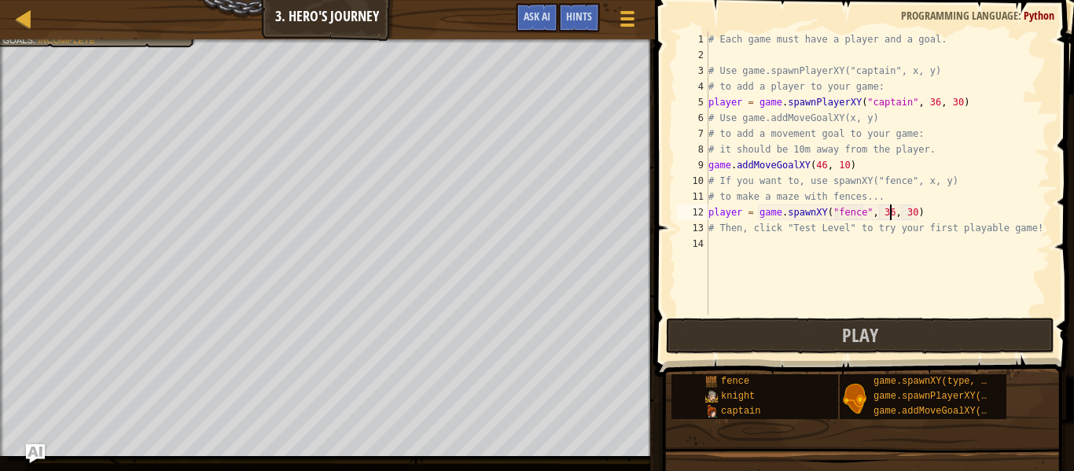
click at [893, 215] on div "# Each game must have a player and a goal. # Use game.spawnPlayerXY("captain", …" at bounding box center [878, 188] width 345 height 315
click at [908, 212] on div "# Each game must have a player and a goal. # Use game.spawnPlayerXY("captain", …" at bounding box center [878, 188] width 345 height 315
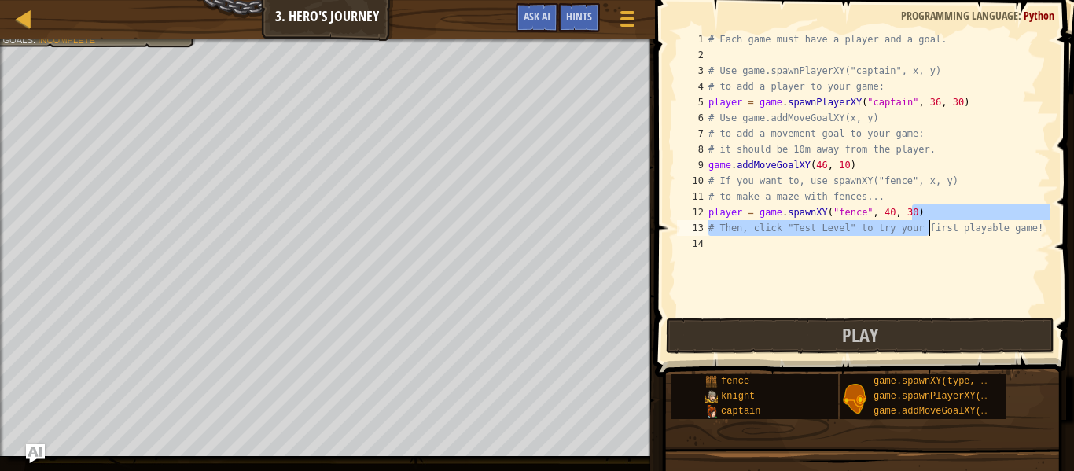
drag, startPoint x: 914, startPoint y: 215, endPoint x: 947, endPoint y: 232, distance: 37.3
click at [947, 232] on div "# Each game must have a player and a goal. # Use game.spawnPlayerXY("captain", …" at bounding box center [878, 188] width 345 height 315
click at [911, 208] on div "# Each game must have a player and a goal. # Use game.spawnPlayerXY("captain", …" at bounding box center [878, 172] width 345 height 283
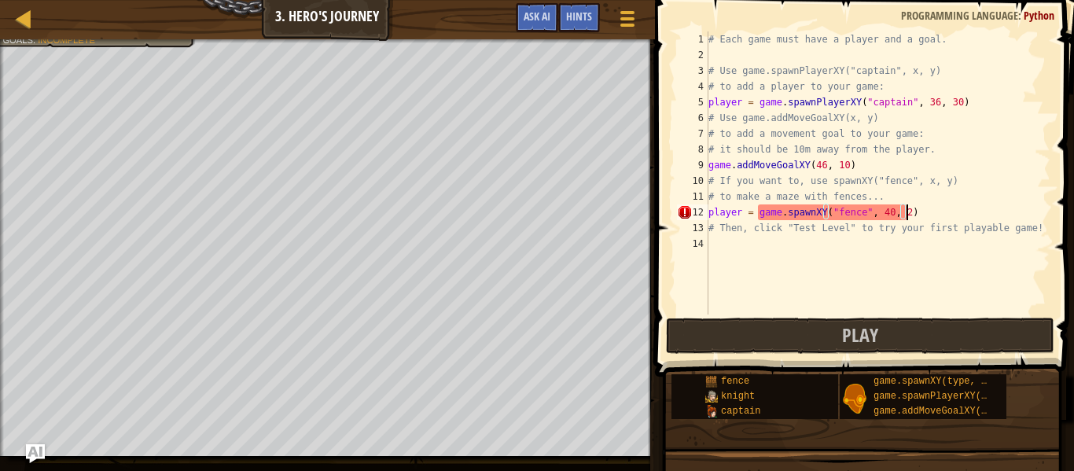
type textarea "player = game.spawnXY("fence", 40, 20)"
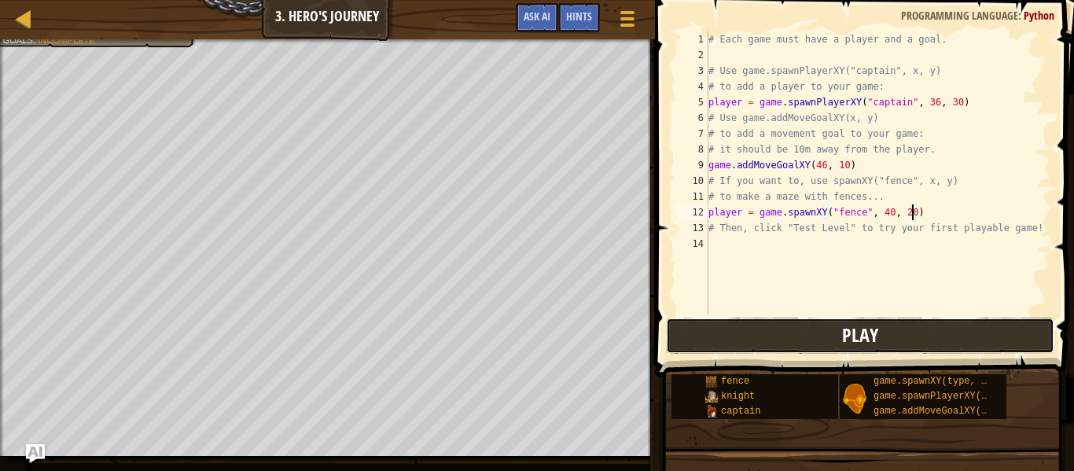
click at [967, 350] on button "Play" at bounding box center [860, 336] width 389 height 36
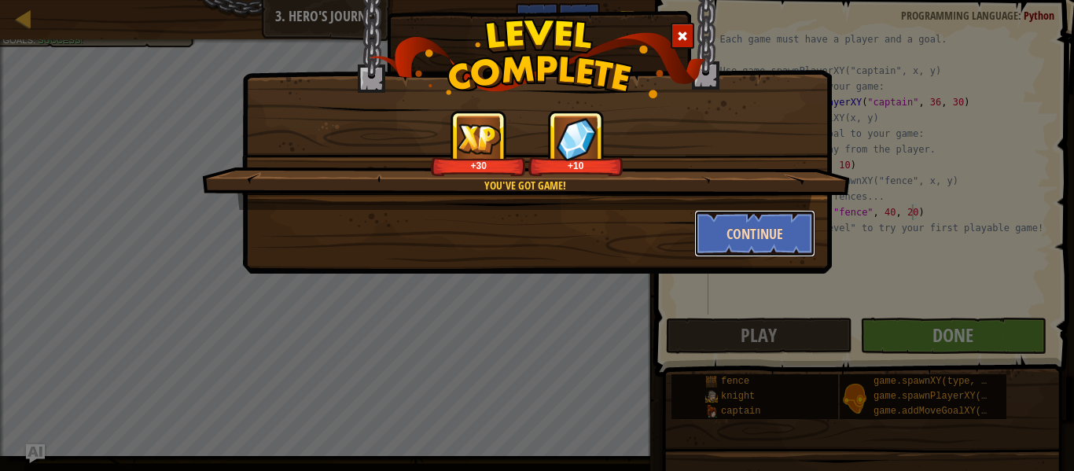
click at [768, 241] on button "Continue" at bounding box center [755, 233] width 122 height 47
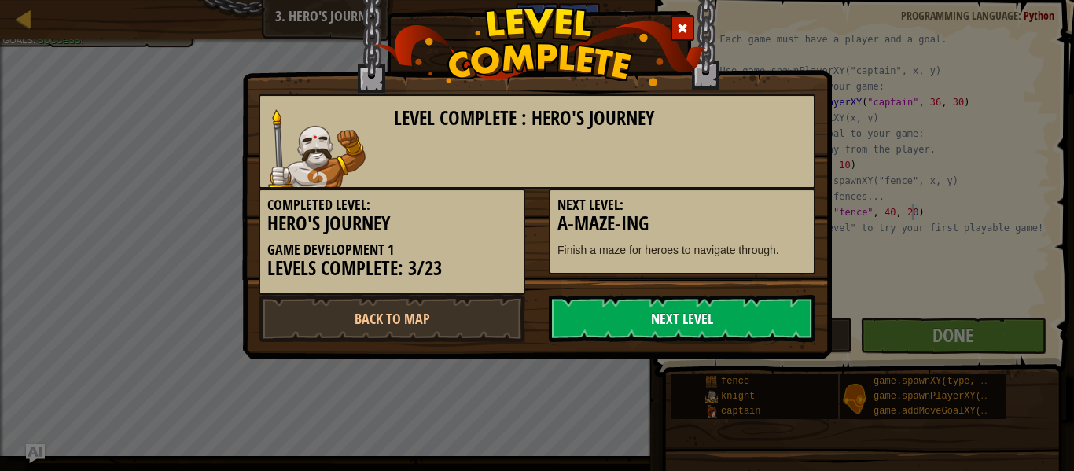
click at [787, 321] on link "Next Level" at bounding box center [682, 318] width 267 height 47
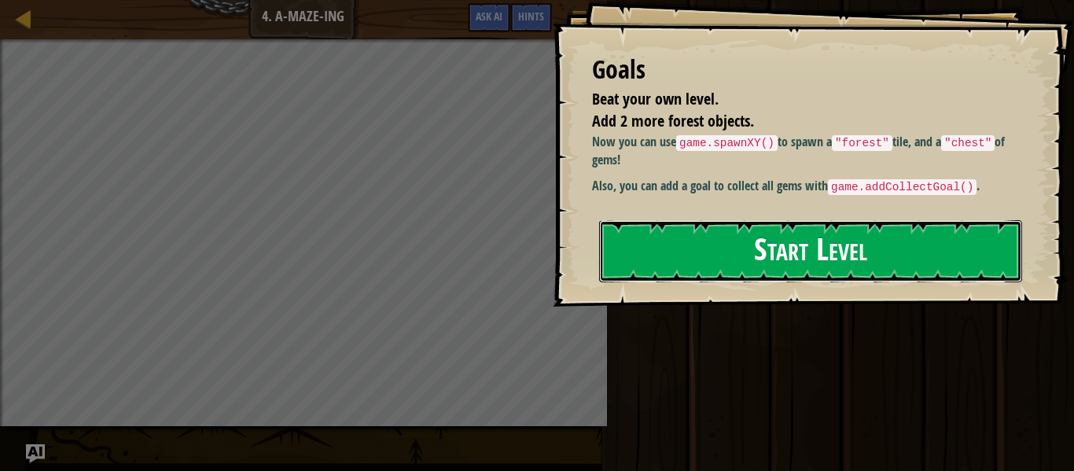
click at [722, 267] on button "Start Level" at bounding box center [810, 251] width 423 height 62
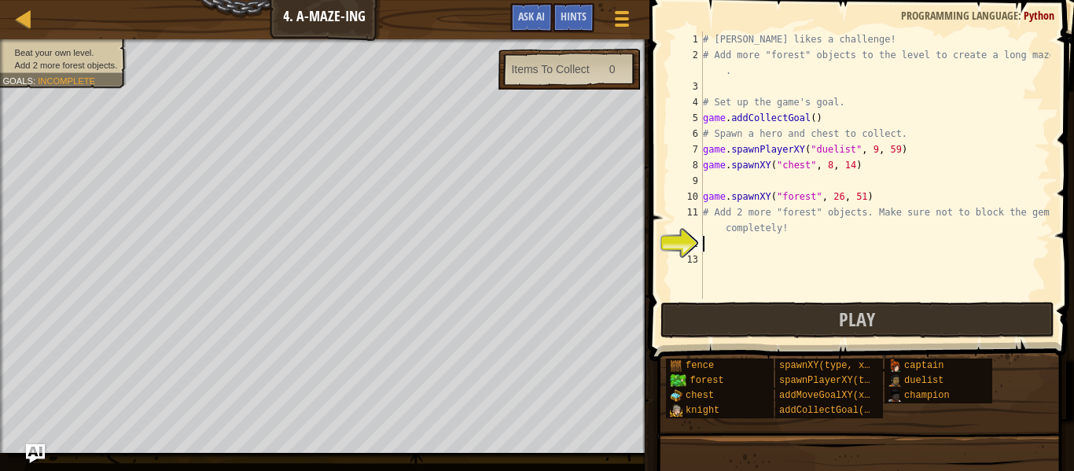
type textarea "s"
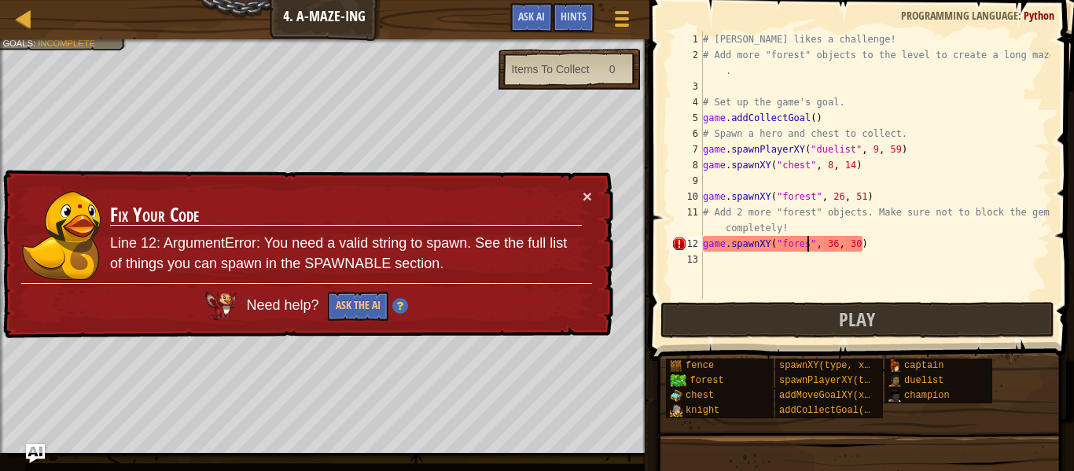
scroll to position [7, 16]
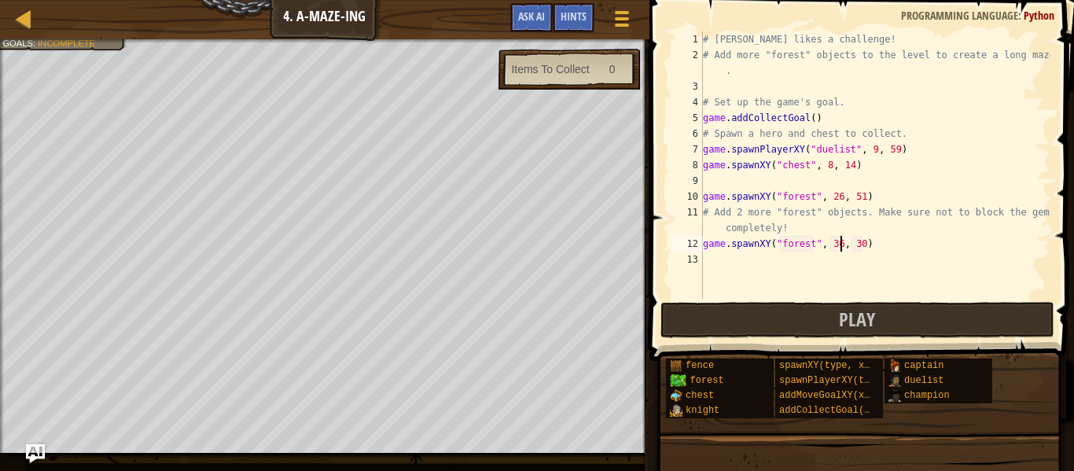
click at [840, 246] on div "# [PERSON_NAME] likes a challenge! # Add more "forest" objects to the level to …" at bounding box center [875, 180] width 351 height 299
click at [860, 242] on div "# [PERSON_NAME] likes a challenge! # Add more "forest" objects to the level to …" at bounding box center [875, 180] width 351 height 299
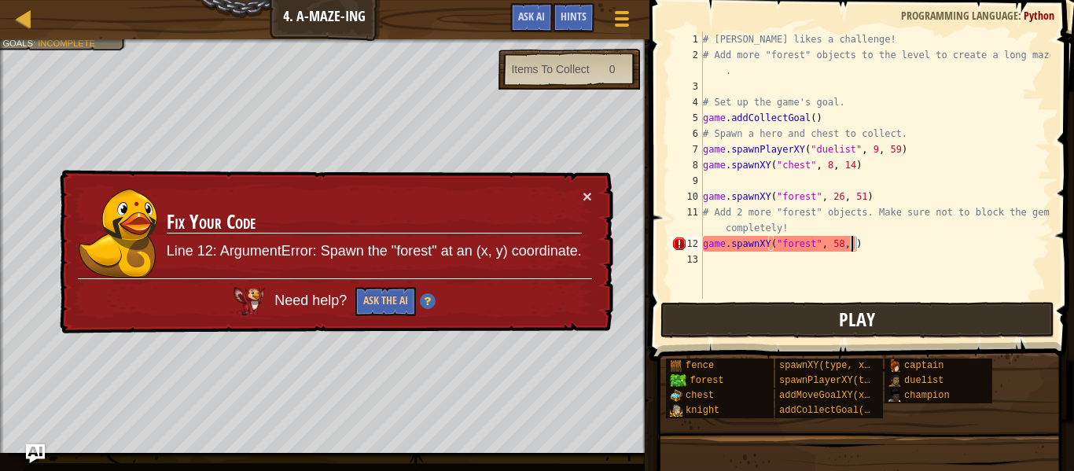
type textarea "game.spawnXY("forest", 58, 7)"
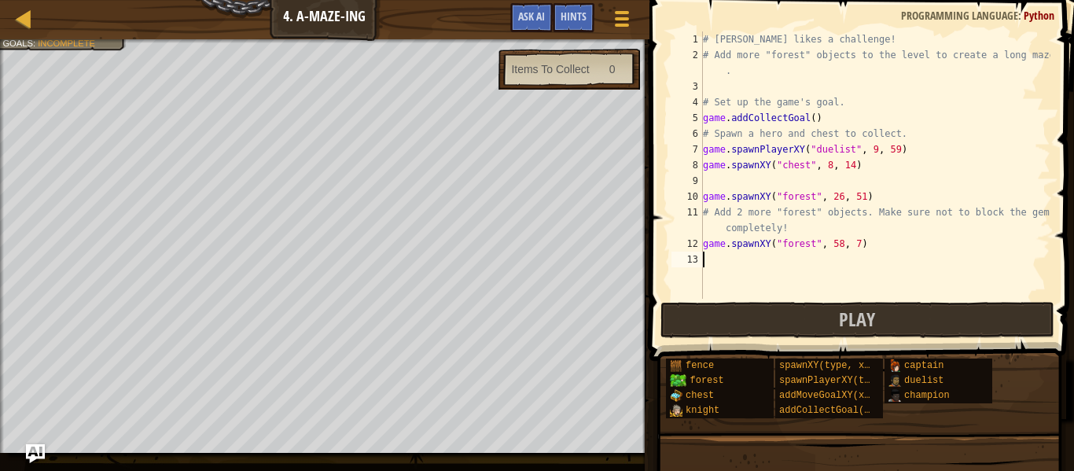
click at [727, 270] on div "# [PERSON_NAME] likes a challenge! # Add more "forest" objects to the level to …" at bounding box center [875, 180] width 351 height 299
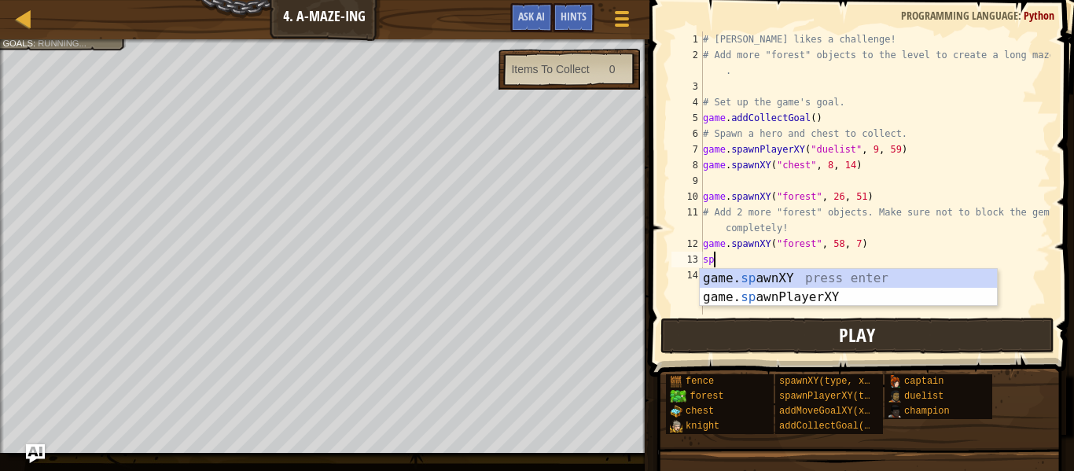
scroll to position [7, 1]
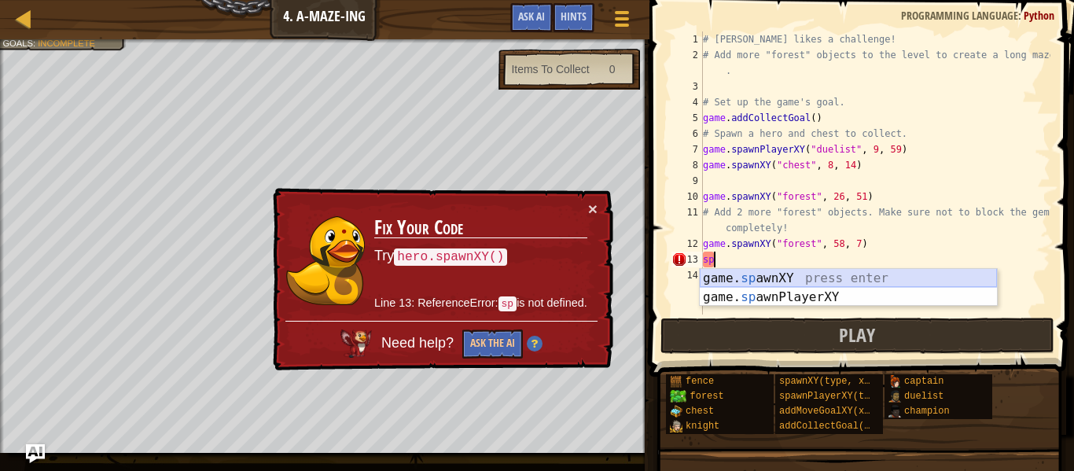
click at [767, 278] on div "game. sp awnXY press enter game. sp awnPlayerXY press enter" at bounding box center [848, 307] width 297 height 76
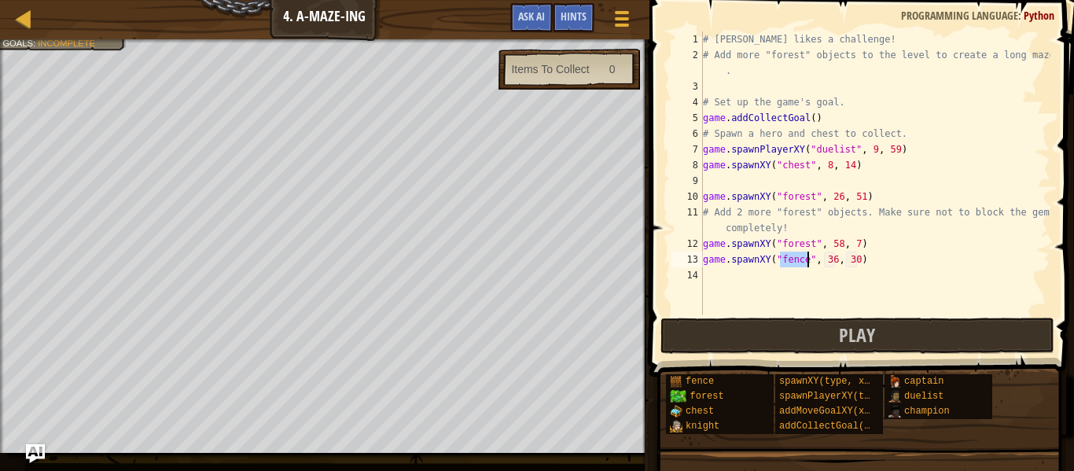
click at [833, 260] on div "# [PERSON_NAME] likes a challenge! # Add more "forest" objects to the level to …" at bounding box center [875, 188] width 351 height 315
click at [860, 263] on div "# [PERSON_NAME] likes a challenge! # Add more "forest" objects to the level to …" at bounding box center [875, 188] width 351 height 315
click at [856, 262] on div "# [PERSON_NAME] likes a challenge! # Add more "forest" objects to the level to …" at bounding box center [875, 172] width 351 height 283
click at [856, 262] on div "# [PERSON_NAME] likes a challenge! # Add more "forest" objects to the level to …" at bounding box center [875, 188] width 351 height 315
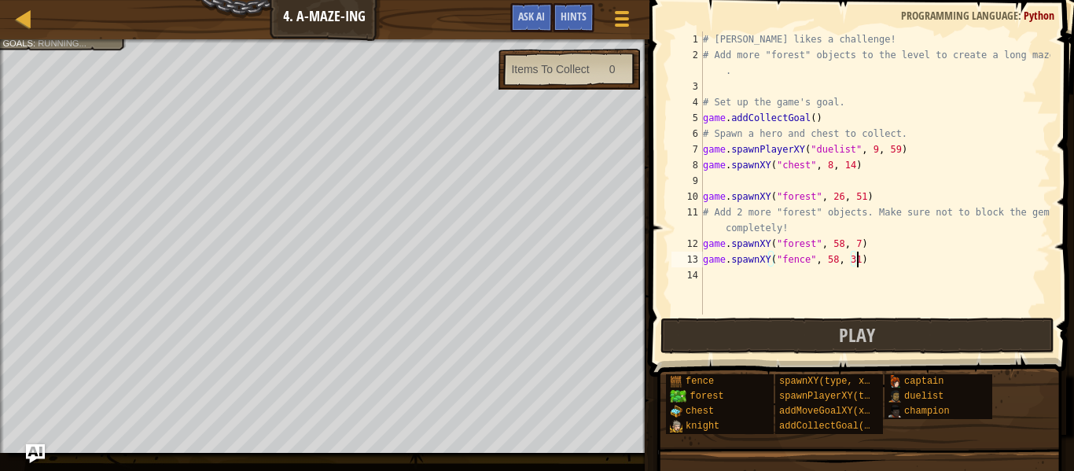
scroll to position [7, 22]
click at [805, 256] on div "# [PERSON_NAME] likes a challenge! # Add more "forest" objects to the level to …" at bounding box center [875, 188] width 351 height 315
type textarea "game.spawnXY("forest", 58, 31)"
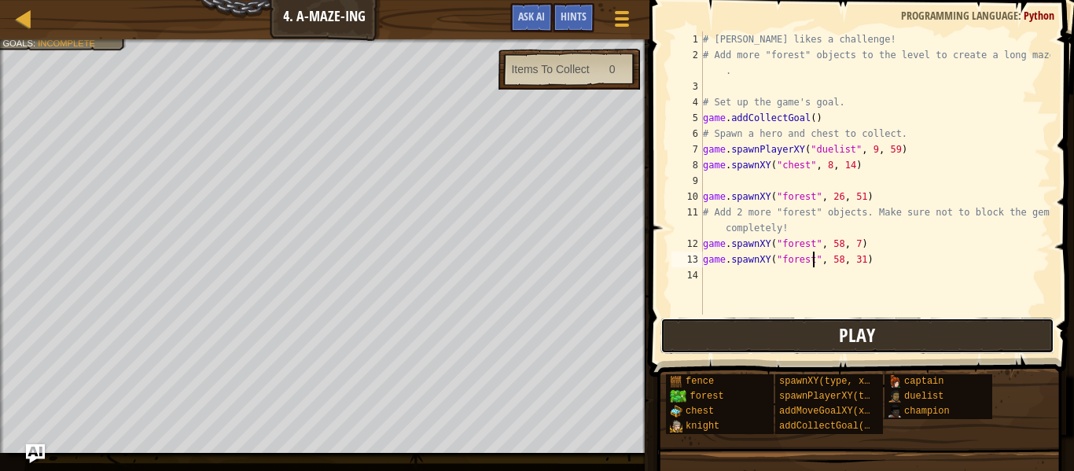
click at [850, 339] on span "Play" at bounding box center [857, 334] width 36 height 25
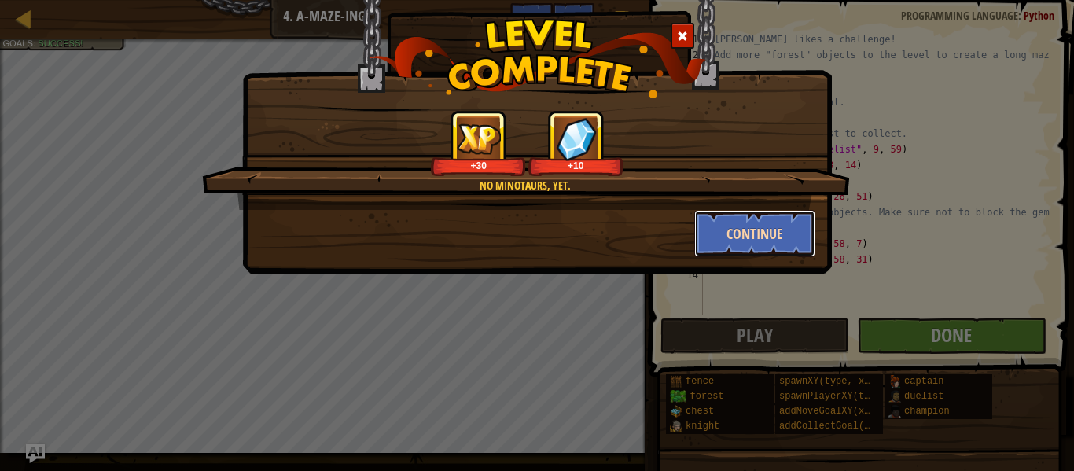
click at [764, 219] on button "Continue" at bounding box center [755, 233] width 122 height 47
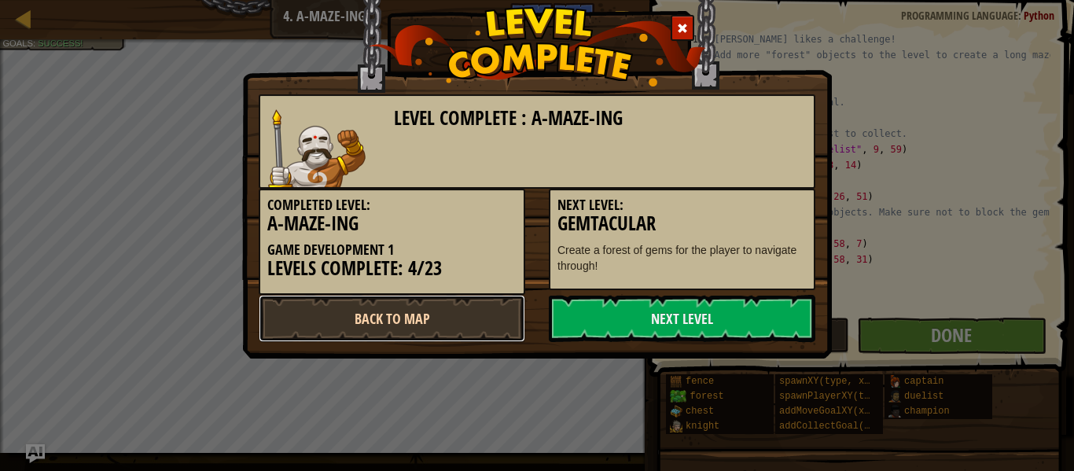
click at [468, 328] on link "Back to Map" at bounding box center [392, 318] width 267 height 47
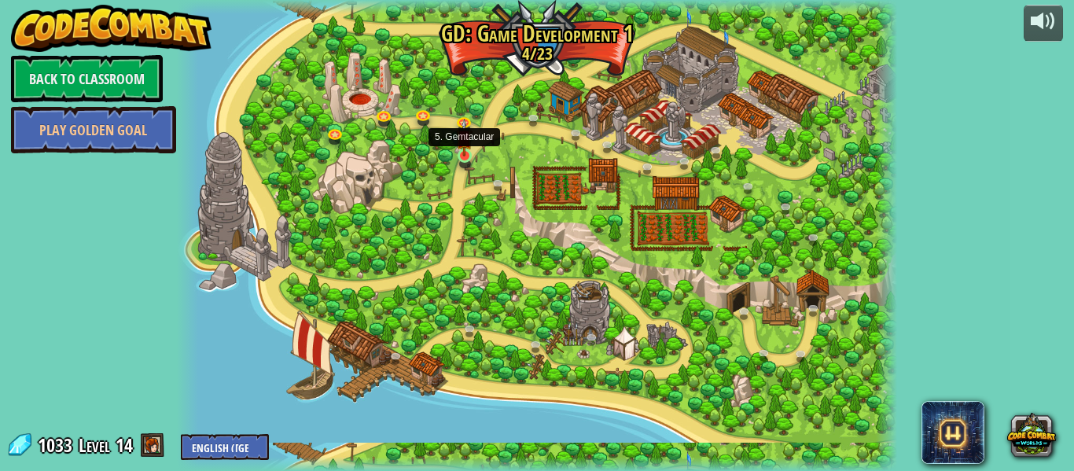
click at [466, 147] on img at bounding box center [464, 138] width 17 height 38
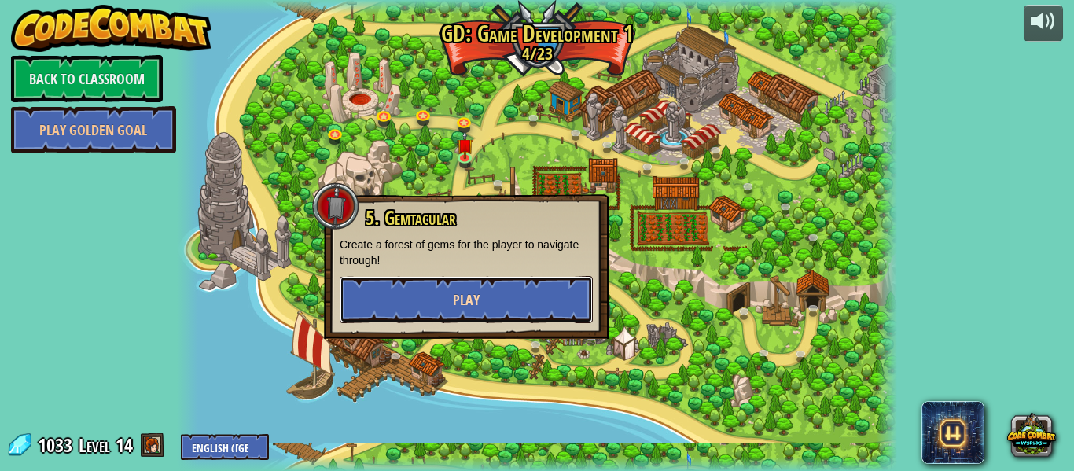
click at [459, 293] on span "Play" at bounding box center [466, 300] width 27 height 20
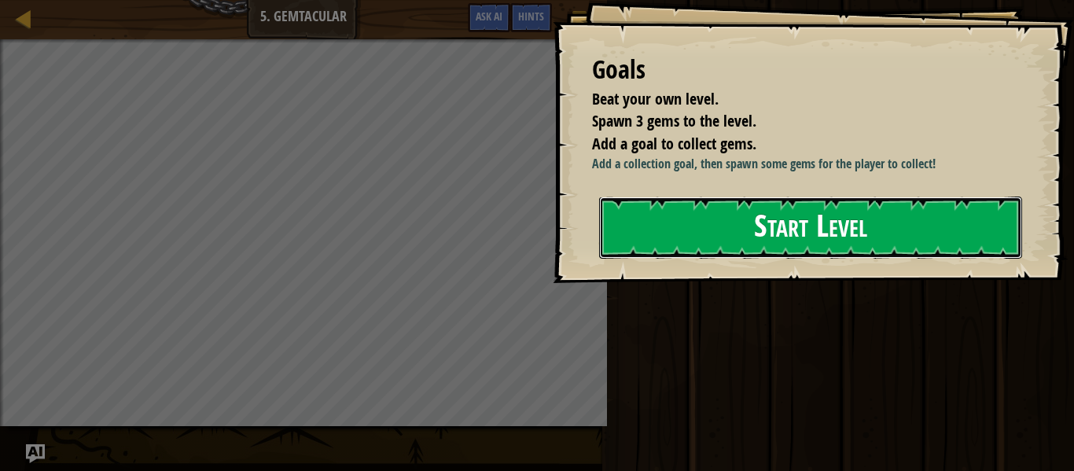
click at [878, 241] on button "Start Level" at bounding box center [810, 228] width 423 height 62
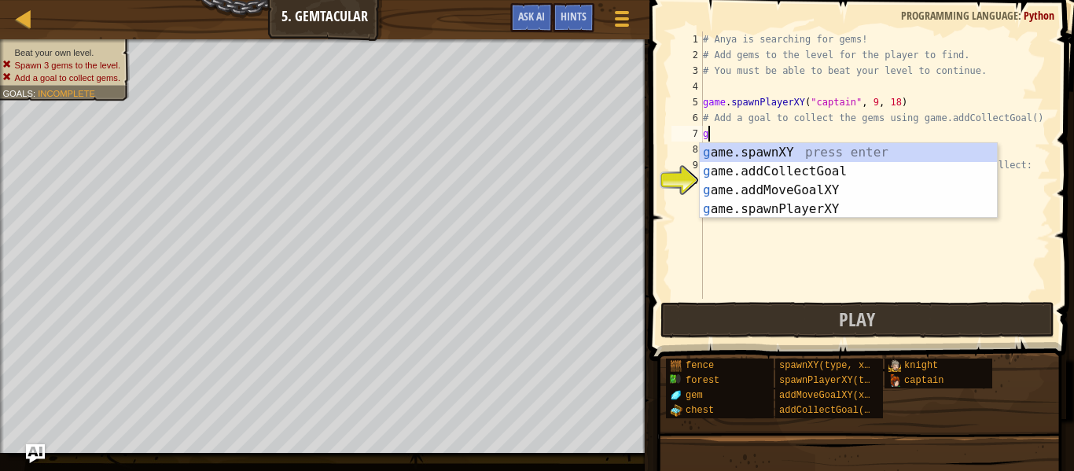
scroll to position [7, 0]
type textarea "go"
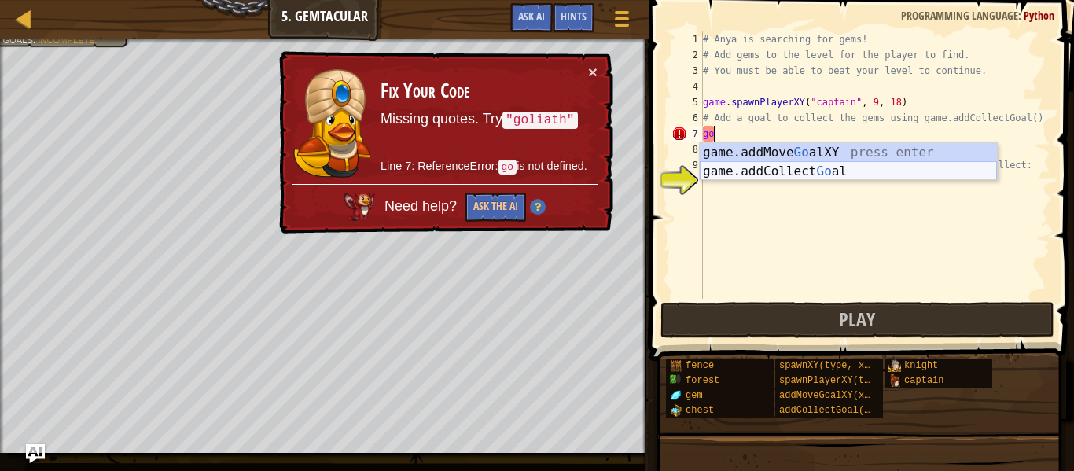
click at [734, 177] on div "game.addMove Go alXY press enter game.addCollect Go al press enter" at bounding box center [848, 181] width 297 height 76
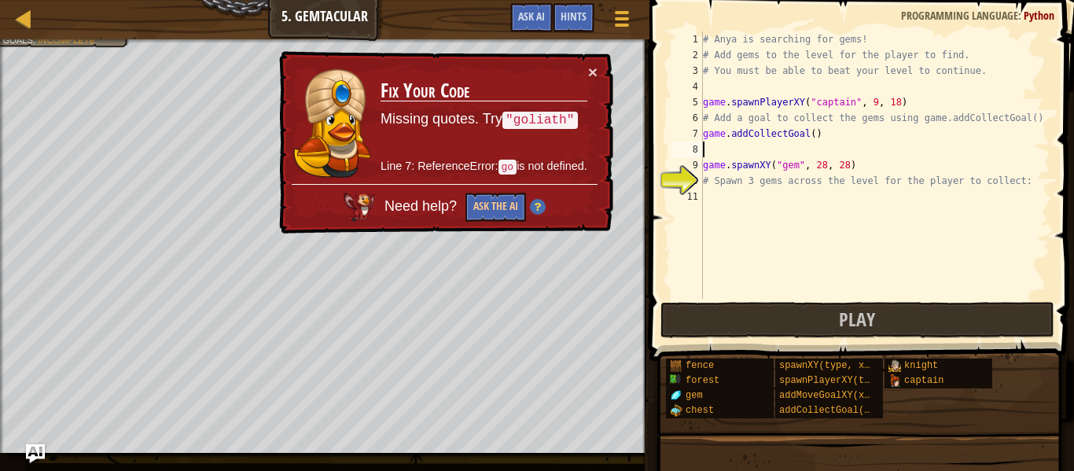
scroll to position [7, 0]
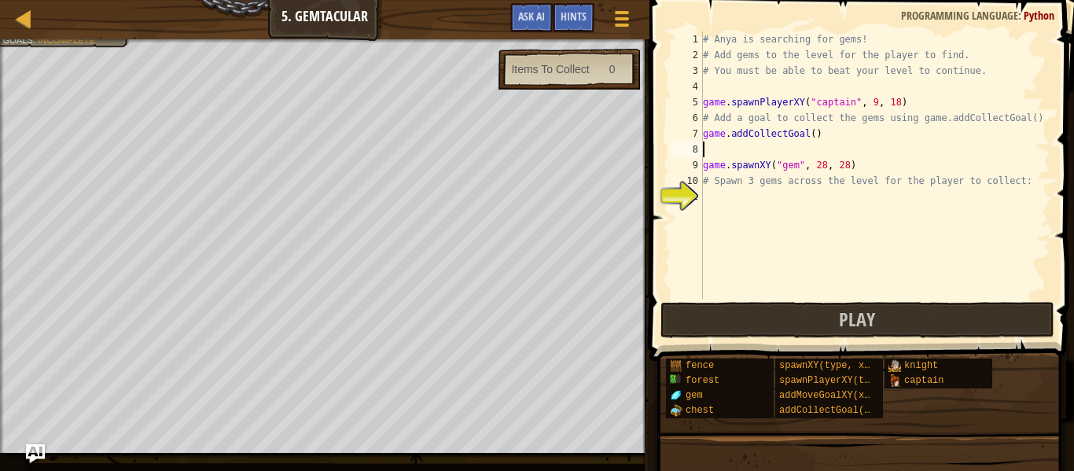
click at [815, 146] on div "# Anya is searching for gems! # Add gems to the level for the player to find. #…" at bounding box center [875, 180] width 351 height 299
click at [810, 131] on div "# Anya is searching for gems! # Add gems to the level for the player to find. #…" at bounding box center [875, 180] width 351 height 299
type textarea "game.addCollectGoal()"
click at [737, 204] on div "# Anya is searching for gems! # Add gems to the level for the player to find. #…" at bounding box center [875, 180] width 351 height 299
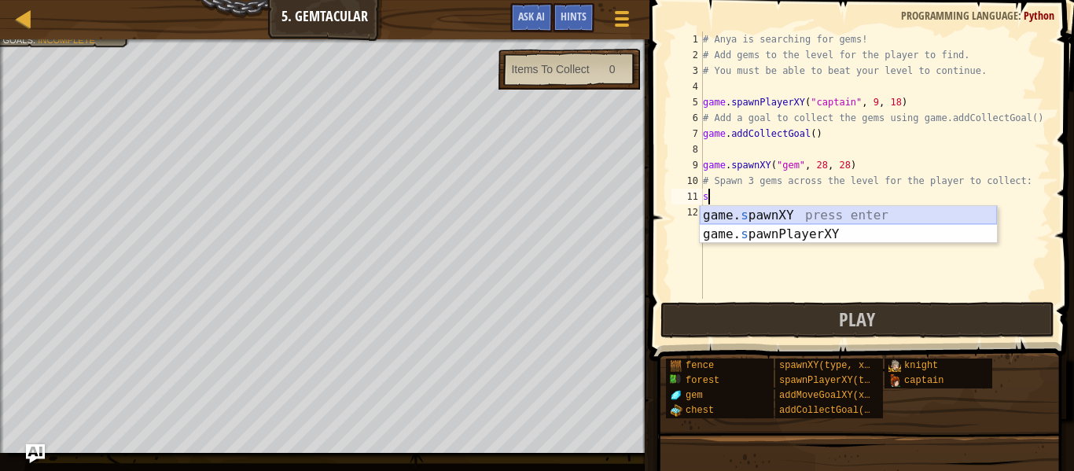
click at [746, 216] on div "game. s pawnXY press enter game. s pawnPlayerXY press enter" at bounding box center [848, 244] width 297 height 76
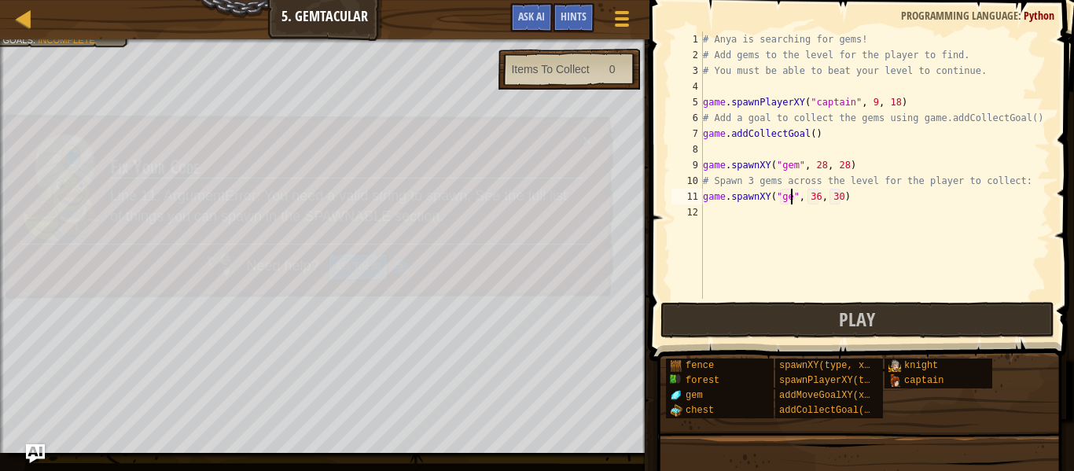
scroll to position [7, 13]
click at [823, 197] on div "# Anya is searching for gems! # Add gems to the level for the player to find. #…" at bounding box center [875, 180] width 351 height 299
click at [820, 201] on div "# Anya is searching for gems! # Add gems to the level for the player to find. #…" at bounding box center [875, 180] width 351 height 299
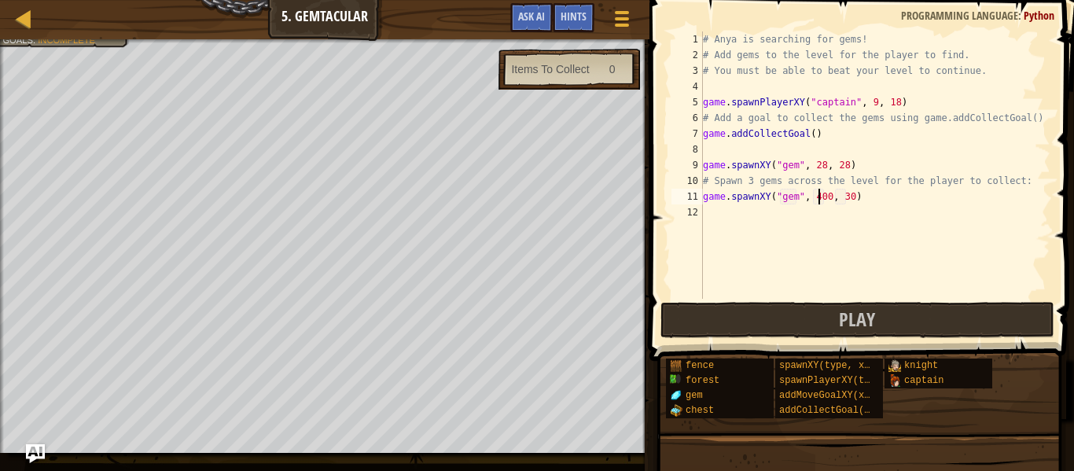
click at [823, 198] on div "# Anya is searching for gems! # Add gems to the level for the player to find. #…" at bounding box center [875, 180] width 351 height 299
type textarea "game.spawnXY("gem", 60, 30)"
click at [740, 217] on div "# Anya is searching for gems! # Add gems to the level for the player to find. #…" at bounding box center [875, 180] width 351 height 299
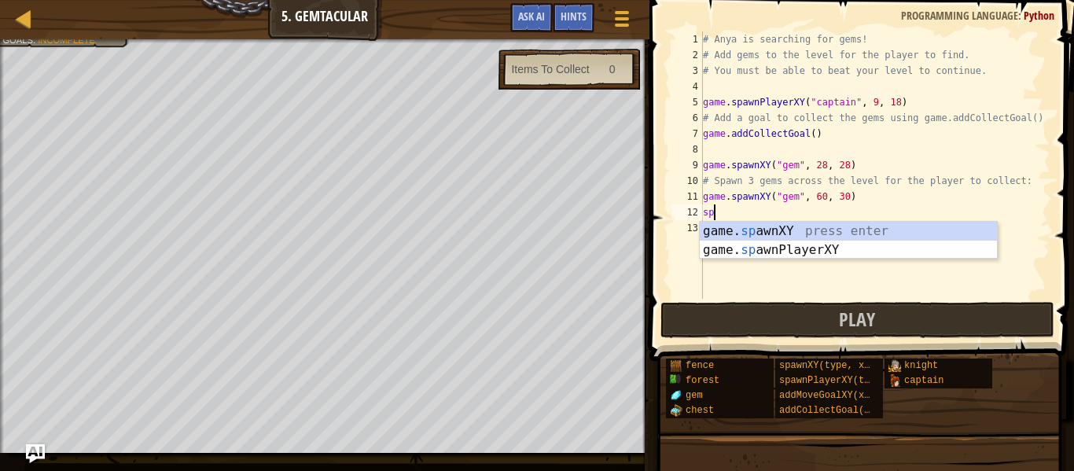
scroll to position [7, 1]
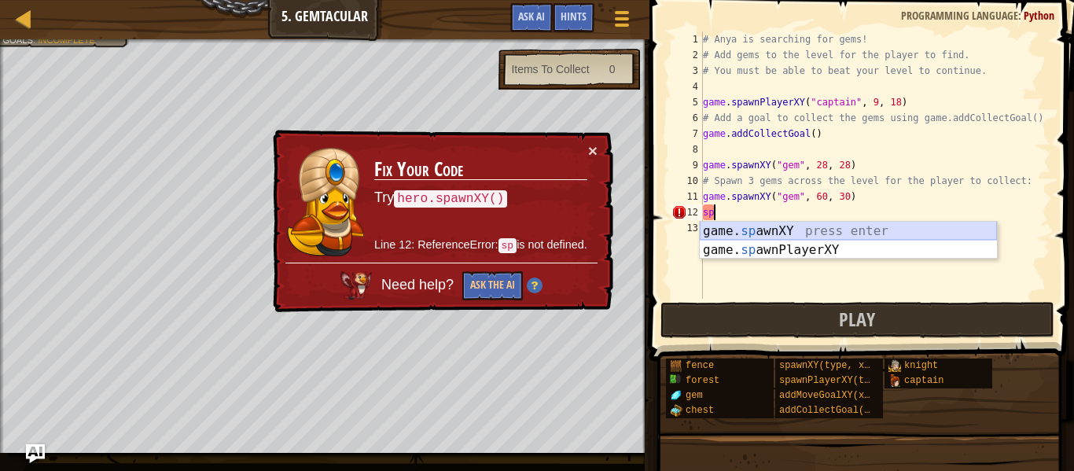
click at [766, 227] on div "game. sp awnXY press enter game. sp awnPlayerXY press enter" at bounding box center [848, 260] width 297 height 76
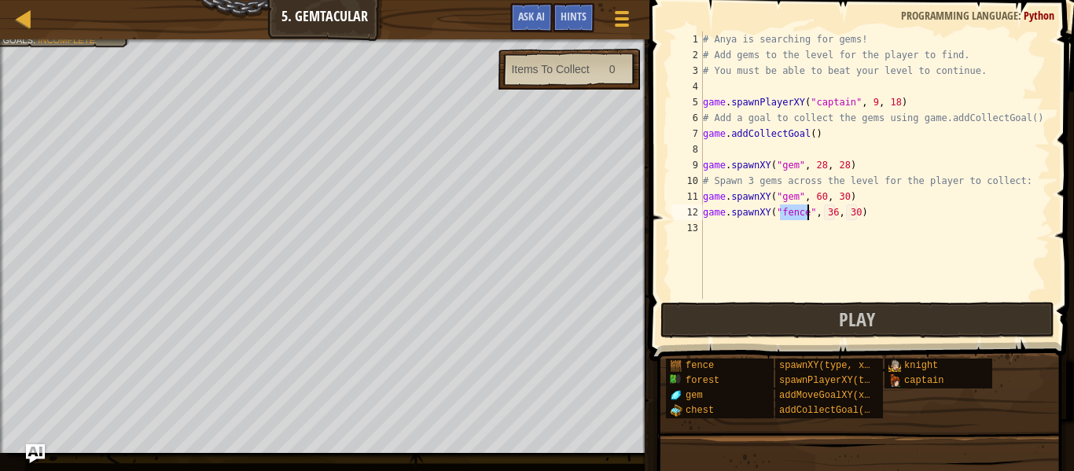
click at [837, 212] on div "# Anya is searching for gems! # Add gems to the level for the player to find. #…" at bounding box center [875, 180] width 351 height 299
click at [854, 213] on div "# Anya is searching for gems! # Add gems to the level for the player to find. #…" at bounding box center [875, 180] width 351 height 299
drag, startPoint x: 806, startPoint y: 214, endPoint x: 785, endPoint y: 220, distance: 22.1
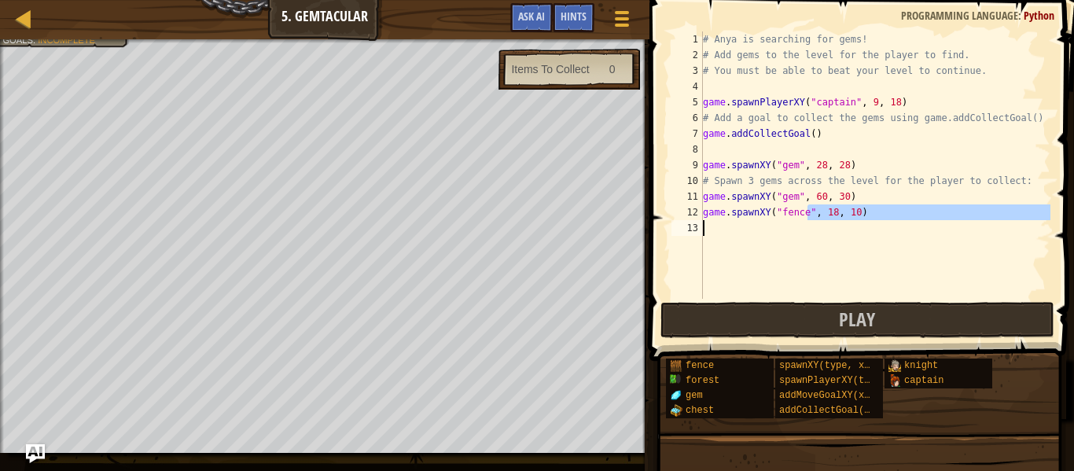
click at [785, 220] on div "# Anya is searching for gems! # Add gems to the level for the player to find. #…" at bounding box center [875, 180] width 351 height 299
click at [803, 216] on div "# Anya is searching for gems! # Add gems to the level for the player to find. #…" at bounding box center [875, 180] width 351 height 299
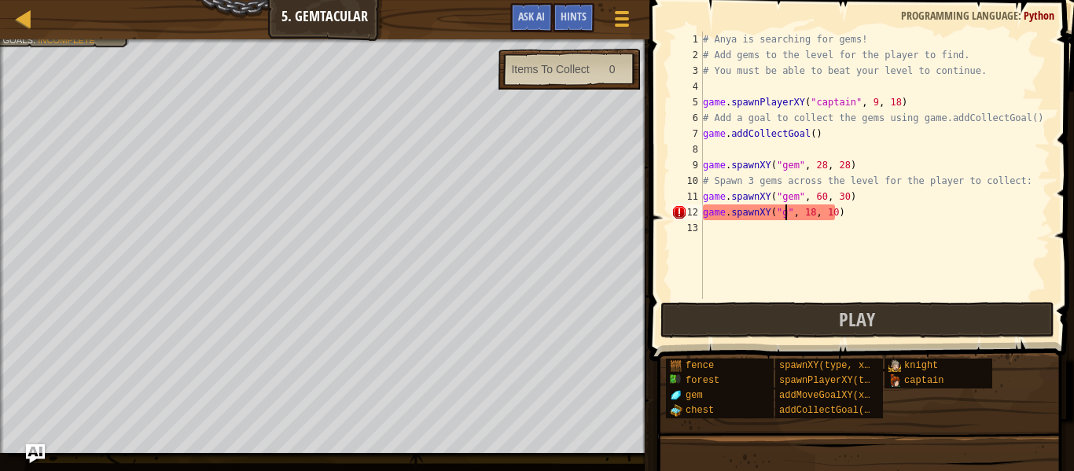
scroll to position [7, 12]
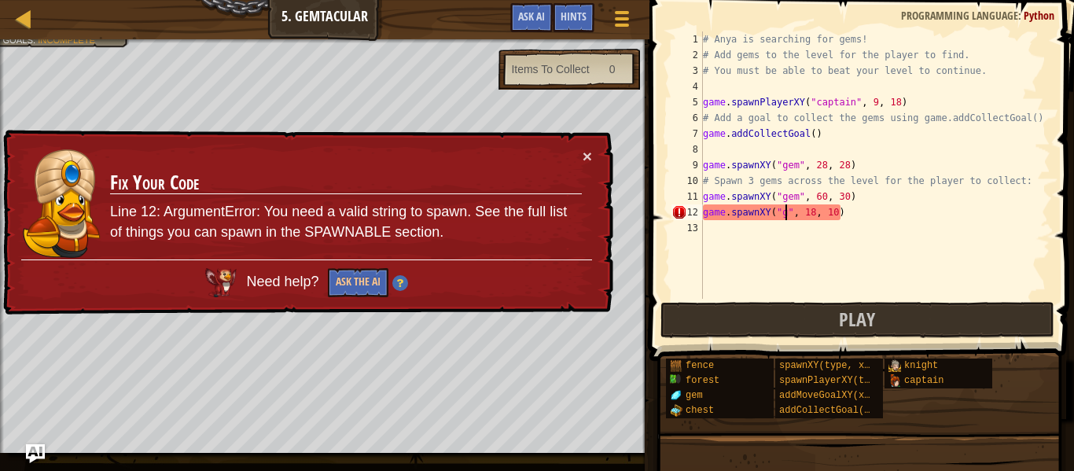
type textarea "game.spawnXY("gem", 18, 10)"
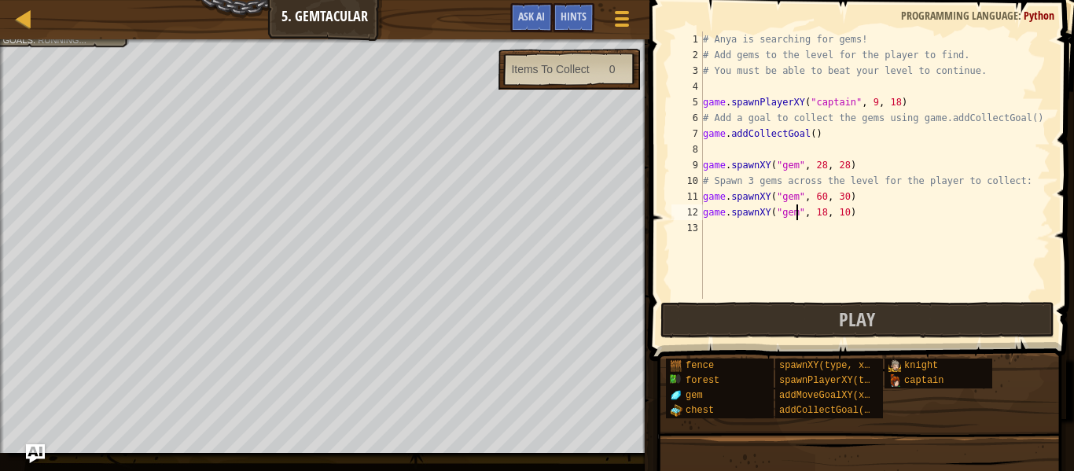
scroll to position [7, 13]
click at [824, 326] on button "Play" at bounding box center [858, 320] width 394 height 36
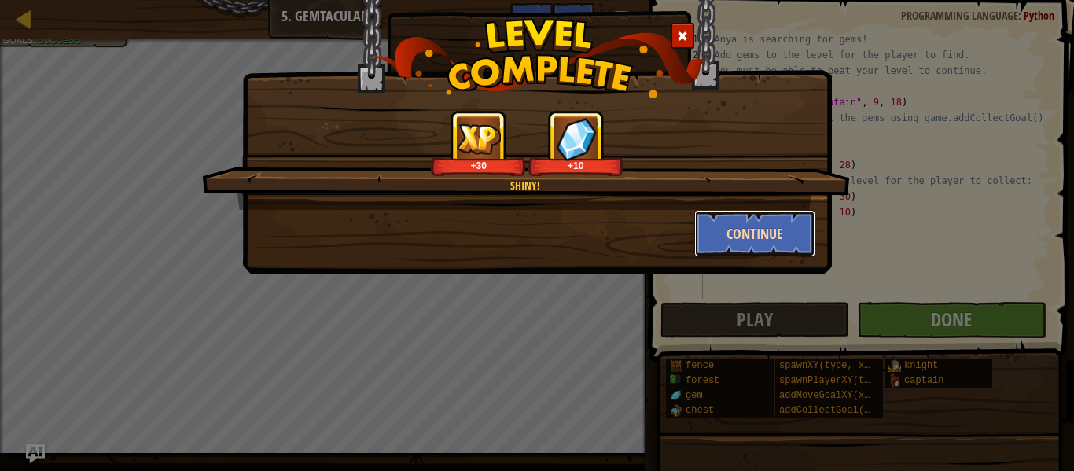
click at [768, 219] on button "Continue" at bounding box center [755, 233] width 122 height 47
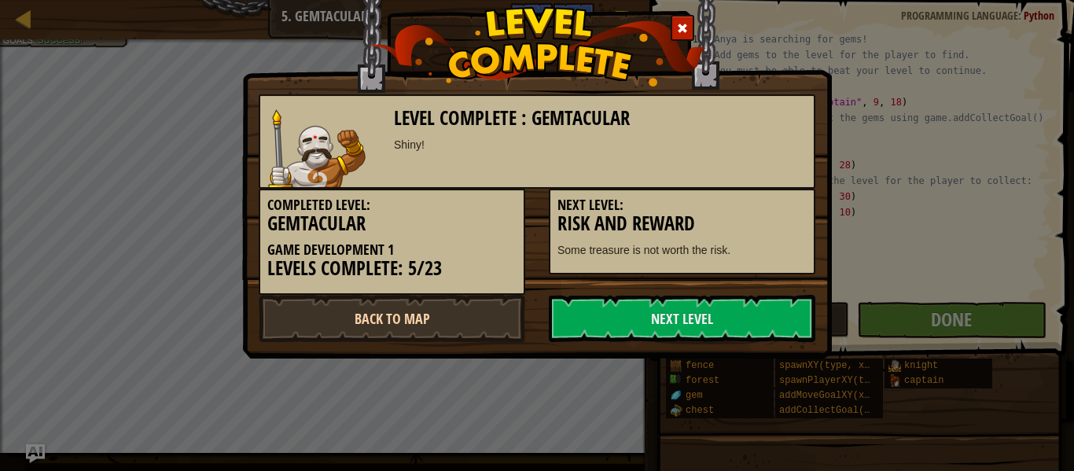
drag, startPoint x: 537, startPoint y: 308, endPoint x: 440, endPoint y: 311, distance: 97.6
click at [440, 311] on div "Back to Map Next Level" at bounding box center [537, 318] width 580 height 47
